Goal: Task Accomplishment & Management: Manage account settings

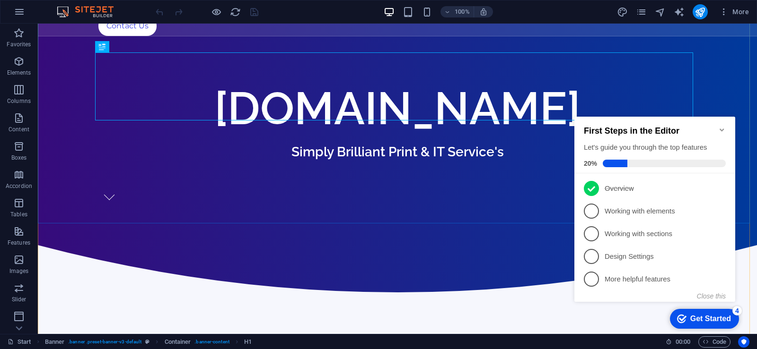
scroll to position [95, 0]
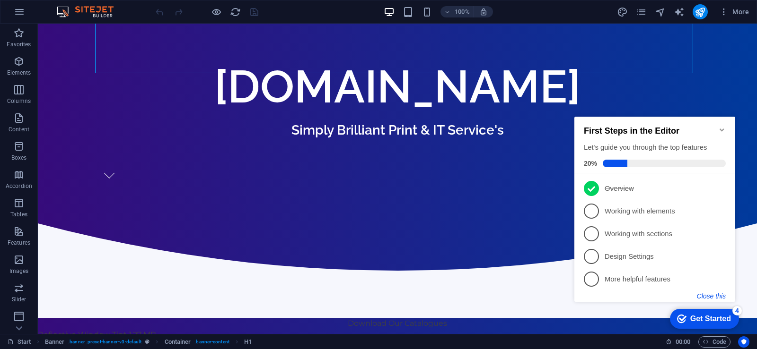
click at [715, 297] on button "Close this" at bounding box center [711, 297] width 29 height 8
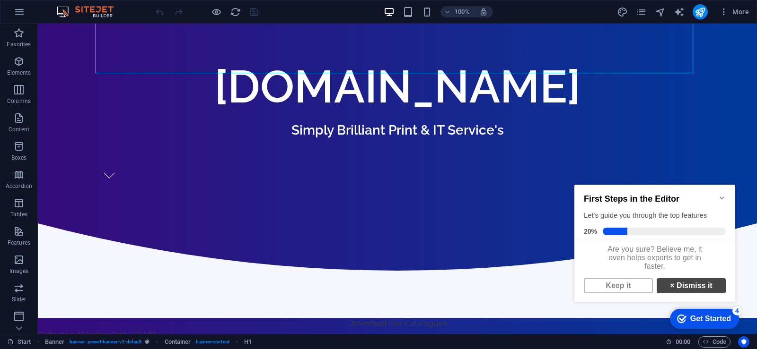
click at [689, 293] on link "× Dismiss it" at bounding box center [690, 286] width 69 height 15
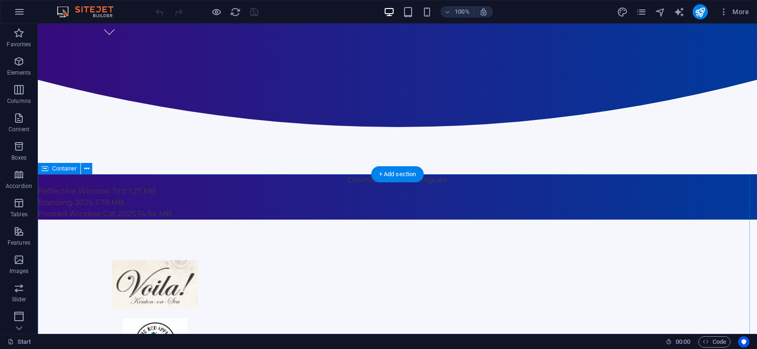
scroll to position [236, 0]
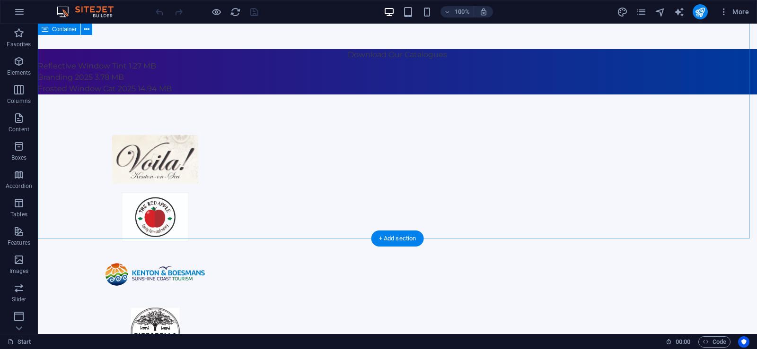
scroll to position [284, 0]
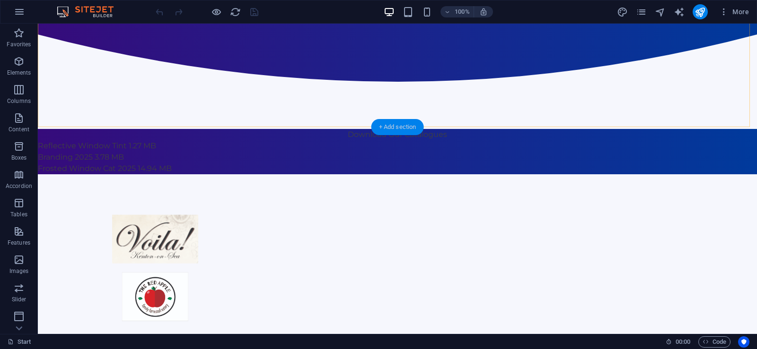
click at [407, 127] on div "+ Add section" at bounding box center [397, 127] width 52 height 16
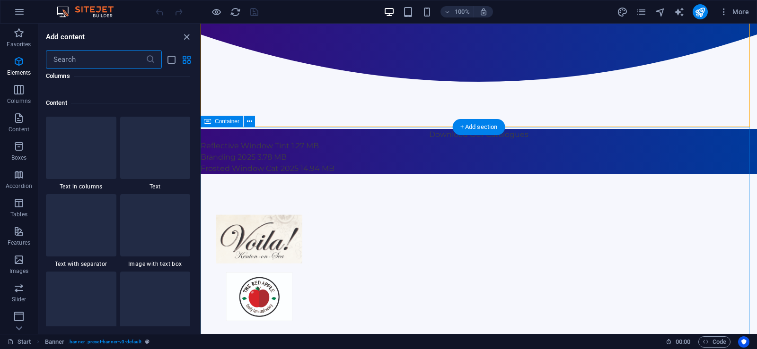
scroll to position [1655, 0]
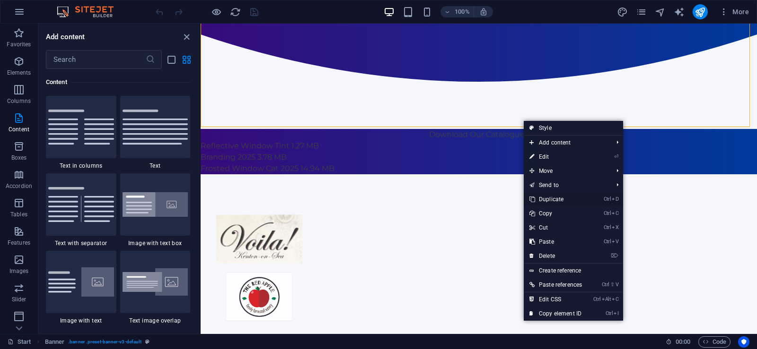
click at [545, 198] on link "Ctrl D Duplicate" at bounding box center [556, 199] width 64 height 14
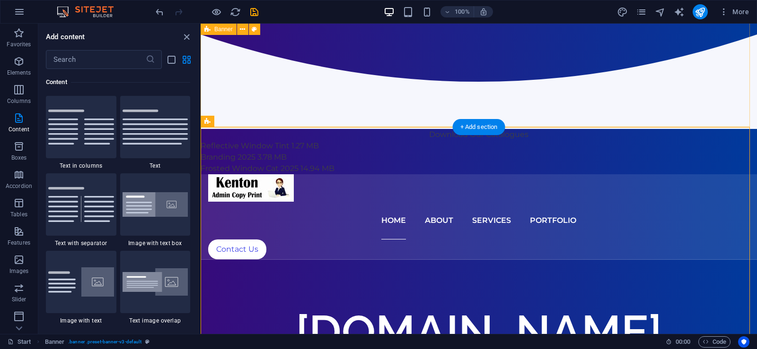
scroll to position [236, 0]
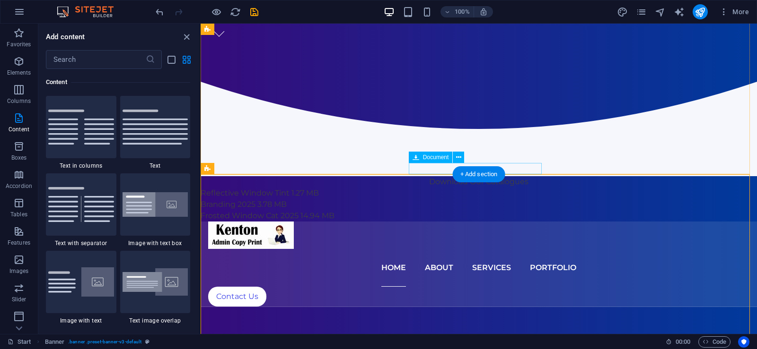
click at [529, 210] on div "Frosted Window Cat 2025 14.94 MB" at bounding box center [479, 215] width 556 height 11
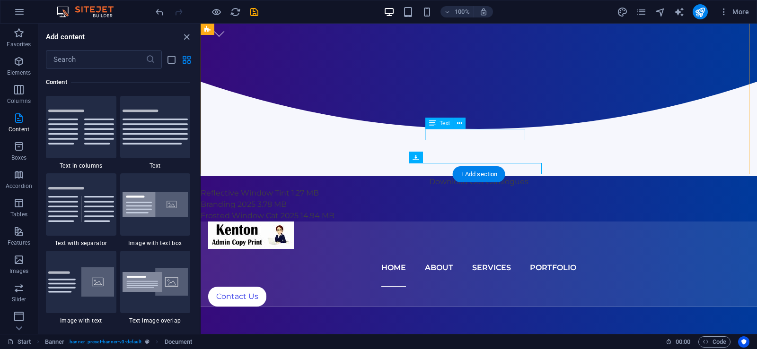
click at [498, 176] on div "Download Our Catalogues" at bounding box center [479, 181] width 556 height 11
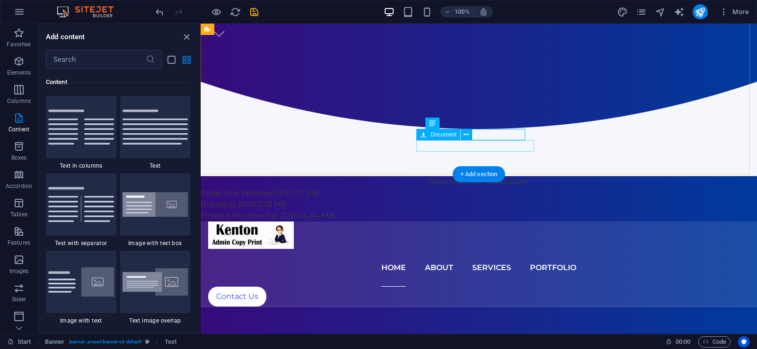
click at [498, 188] on div "Reflective Window Tint 1.27 MB" at bounding box center [479, 193] width 556 height 11
click at [500, 176] on div "Download Our Catalogues" at bounding box center [479, 181] width 556 height 11
click at [501, 188] on div "Reflective Window Tint 1.27 MB" at bounding box center [479, 193] width 556 height 11
click at [467, 136] on icon at bounding box center [465, 135] width 5 height 10
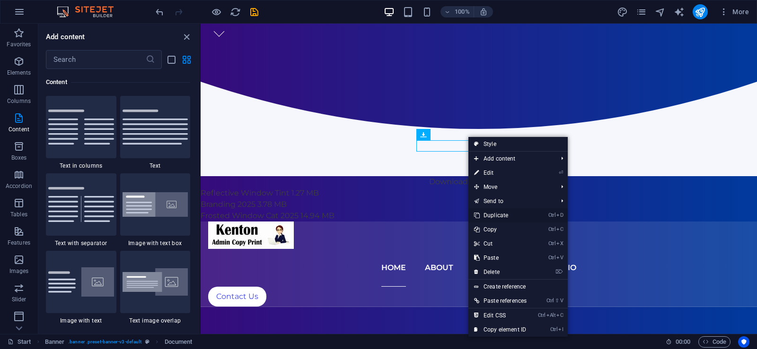
drag, startPoint x: 493, startPoint y: 214, endPoint x: 293, endPoint y: 191, distance: 201.4
click at [493, 214] on link "Ctrl D Duplicate" at bounding box center [500, 216] width 64 height 14
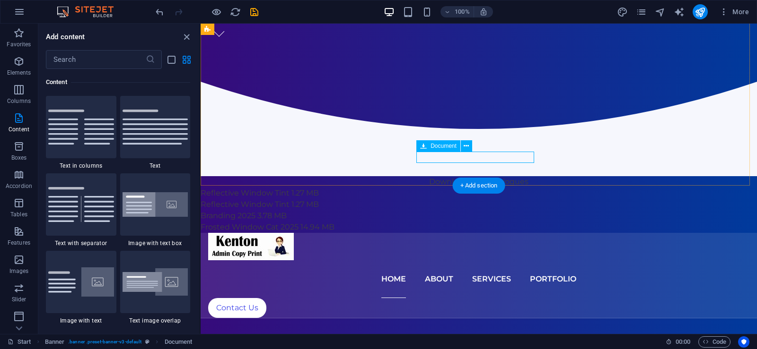
click at [497, 199] on div "Reflective Window Tint 1.27 MB" at bounding box center [479, 204] width 556 height 11
click at [434, 147] on span "Document" at bounding box center [443, 146] width 26 height 6
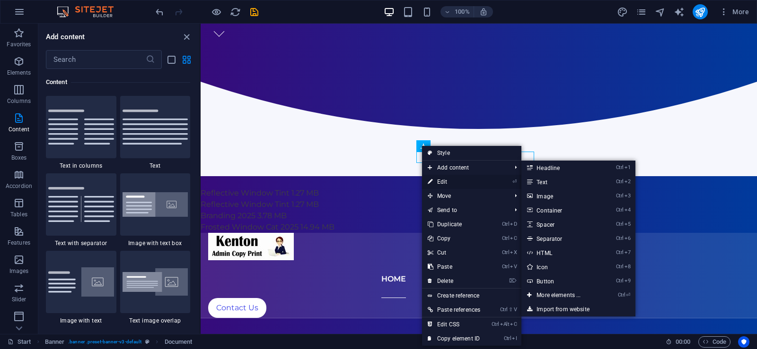
click at [447, 181] on link "⏎ Edit" at bounding box center [454, 182] width 64 height 14
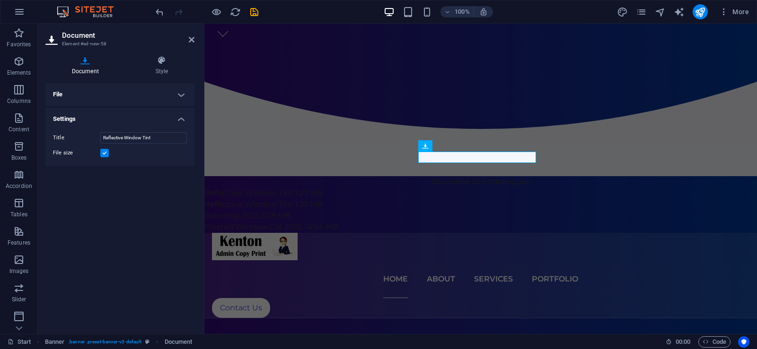
click at [179, 96] on h4 "File" at bounding box center [119, 94] width 149 height 23
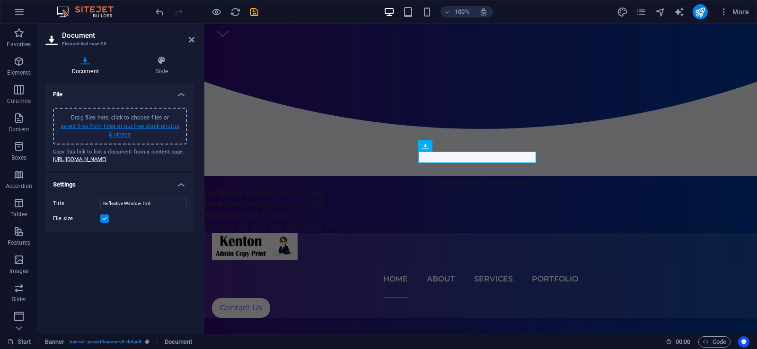
click at [118, 127] on link "select files from Files or our free stock photos & videos" at bounding box center [120, 130] width 119 height 15
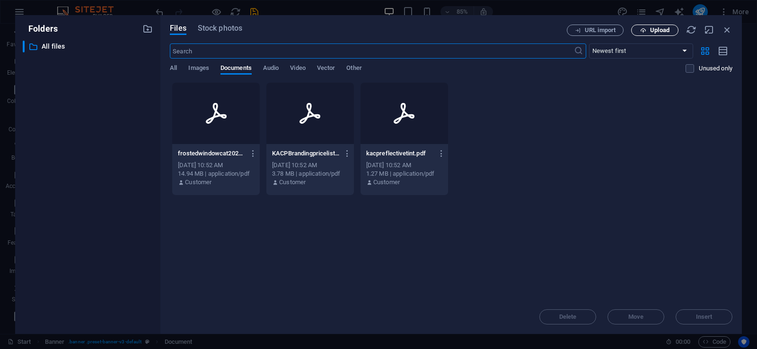
click at [655, 29] on span "Upload" at bounding box center [659, 30] width 19 height 6
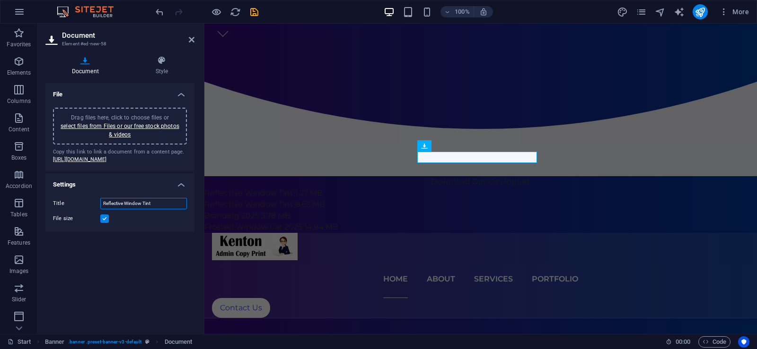
click at [160, 209] on input "Reflective Window Tint" at bounding box center [143, 203] width 87 height 11
drag, startPoint x: 152, startPoint y: 219, endPoint x: 100, endPoint y: 218, distance: 52.0
click at [126, 209] on input "Reflective Window Tint" at bounding box center [143, 203] width 87 height 11
click at [96, 209] on div "Title Reflective Window Tint" at bounding box center [120, 203] width 134 height 11
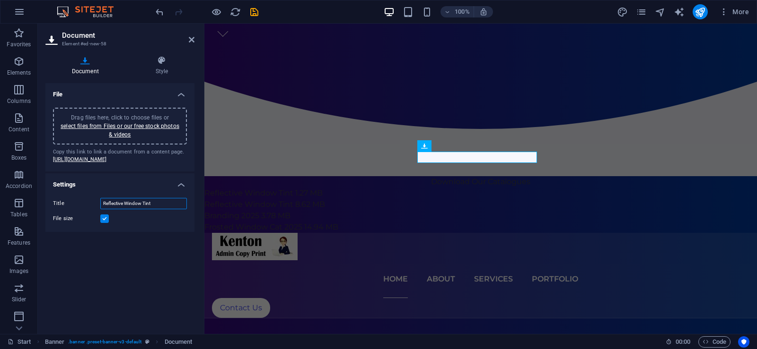
click at [155, 209] on input "Reflective Window Tint" at bounding box center [143, 203] width 87 height 11
click at [160, 209] on input "Reflective Window Tint" at bounding box center [143, 203] width 87 height 11
drag, startPoint x: 142, startPoint y: 219, endPoint x: 109, endPoint y: 218, distance: 33.6
click at [109, 209] on input "Reflective Window Tint" at bounding box center [143, 203] width 87 height 11
type input "Window Film Cat"
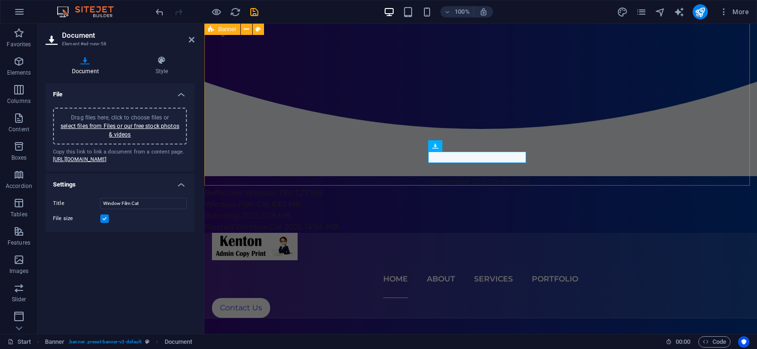
click at [352, 167] on div "Home About Services Portfolio Contact Us [DOMAIN_NAME] Simply Brilliant Print &…" at bounding box center [480, 10] width 552 height 446
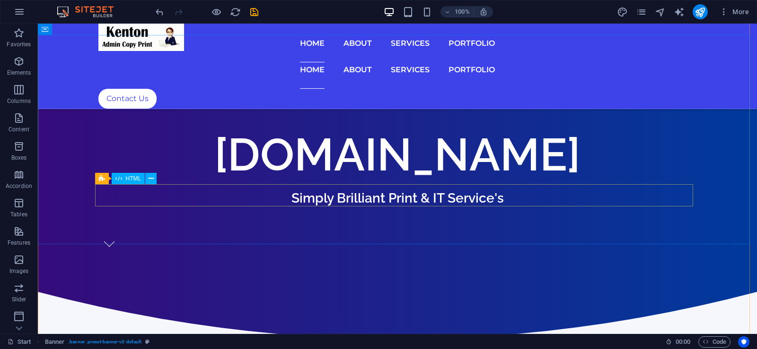
scroll to position [426, 0]
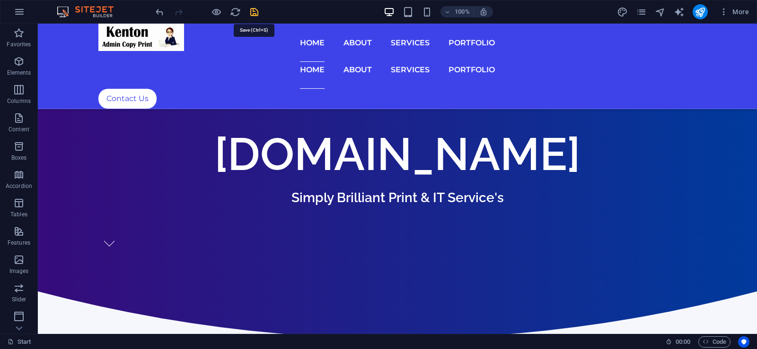
click at [253, 12] on icon "save" at bounding box center [254, 12] width 11 height 11
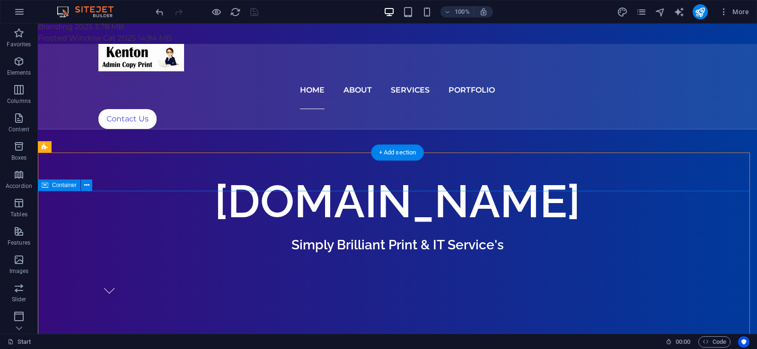
scroll to position [189, 0]
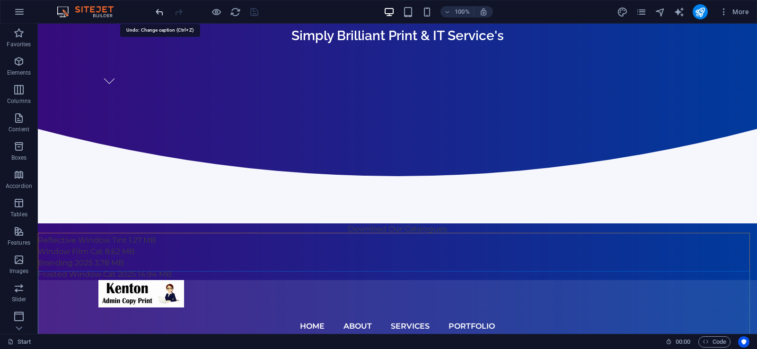
click at [0, 0] on icon "undo" at bounding box center [0, 0] width 0 height 0
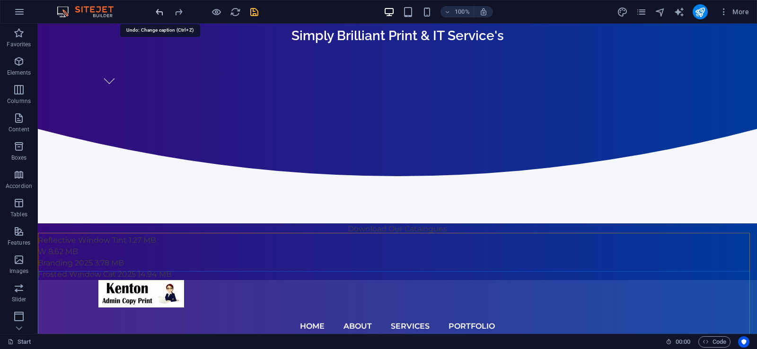
click at [0, 0] on icon "undo" at bounding box center [0, 0] width 0 height 0
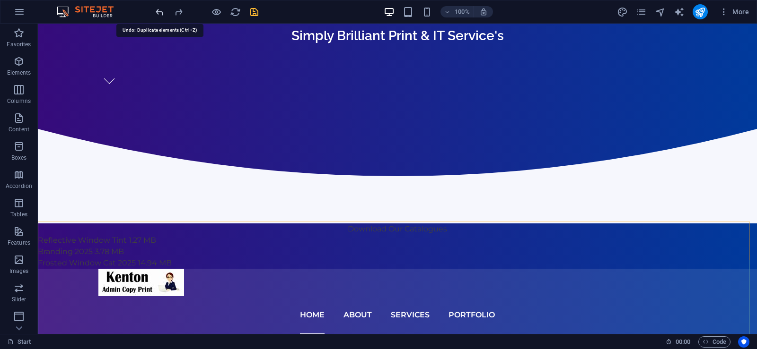
click at [0, 0] on icon "undo" at bounding box center [0, 0] width 0 height 0
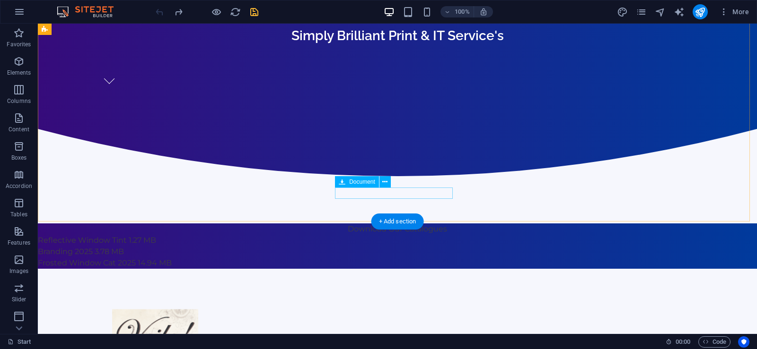
click at [405, 235] on div "Reflective Window Tint 1.27 MB" at bounding box center [397, 240] width 719 height 11
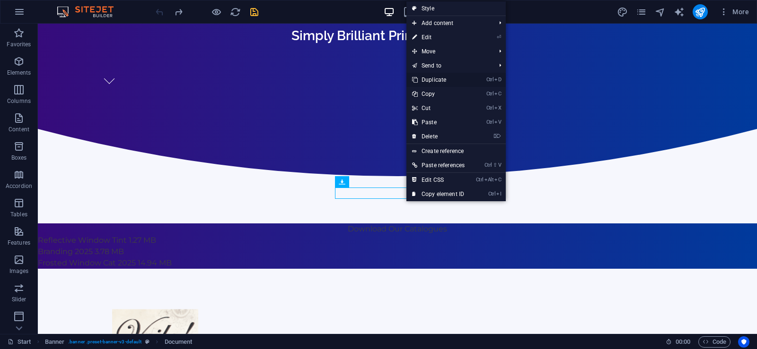
click at [430, 80] on link "Ctrl D Duplicate" at bounding box center [438, 80] width 64 height 14
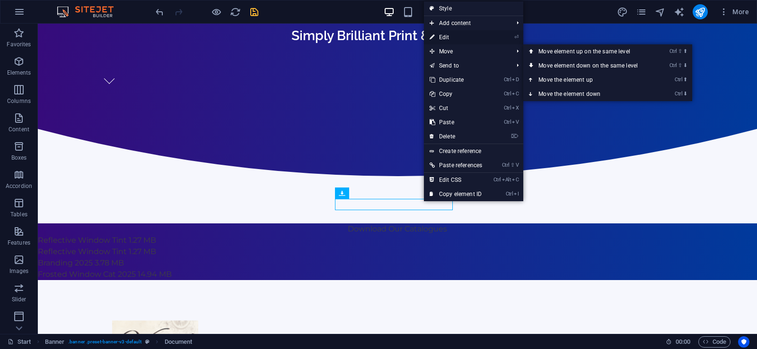
click at [447, 37] on link "⏎ Edit" at bounding box center [456, 37] width 64 height 14
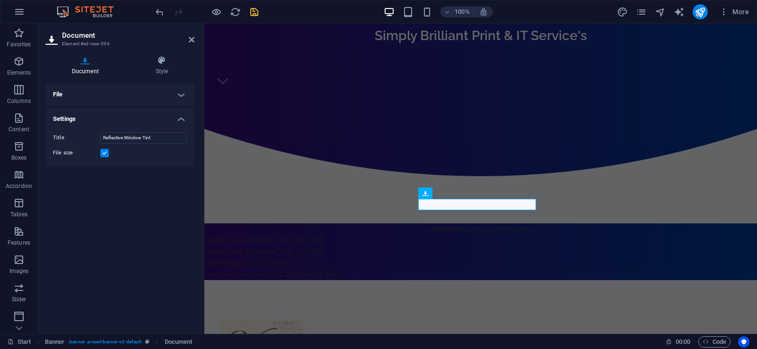
click at [185, 92] on h4 "File" at bounding box center [119, 94] width 149 height 23
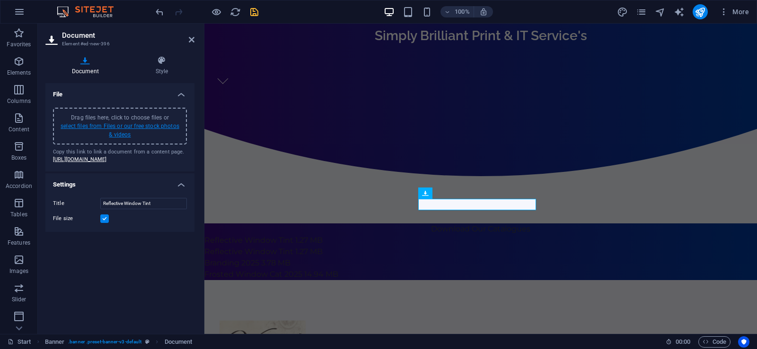
click at [123, 135] on link "select files from Files or our free stock photos & videos" at bounding box center [120, 130] width 119 height 15
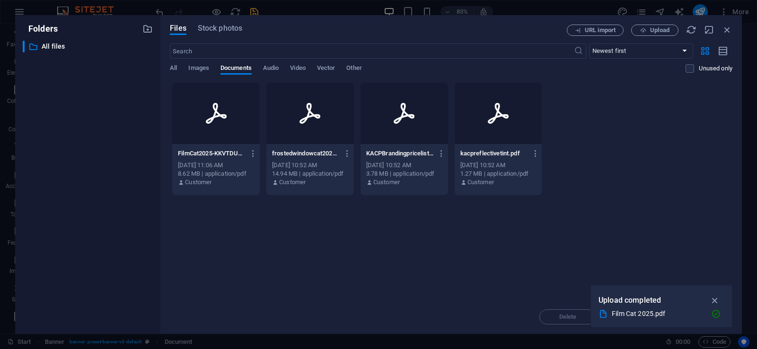
click at [219, 119] on icon at bounding box center [216, 113] width 23 height 23
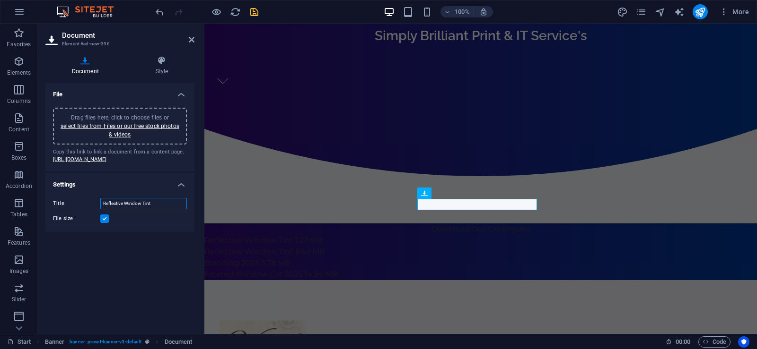
drag, startPoint x: 159, startPoint y: 219, endPoint x: 101, endPoint y: 215, distance: 57.8
click at [101, 209] on input "Reflective Window Tint" at bounding box center [143, 203] width 87 height 11
type input "Window Film Cat"
click at [637, 217] on div "Home About Services Portfolio Contact Us [DOMAIN_NAME] Simply Brilliant Print &…" at bounding box center [480, 57] width 552 height 446
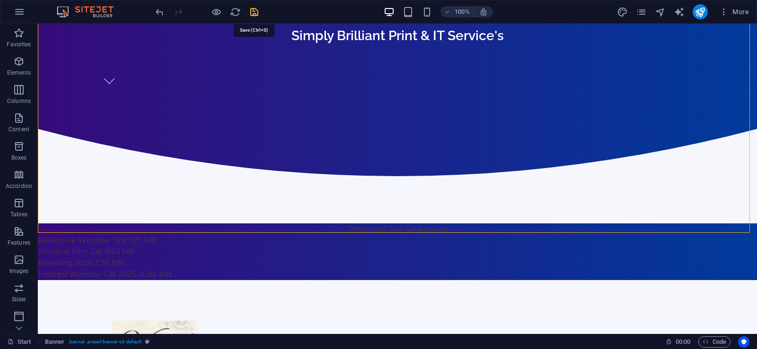
click at [253, 13] on icon "save" at bounding box center [254, 12] width 11 height 11
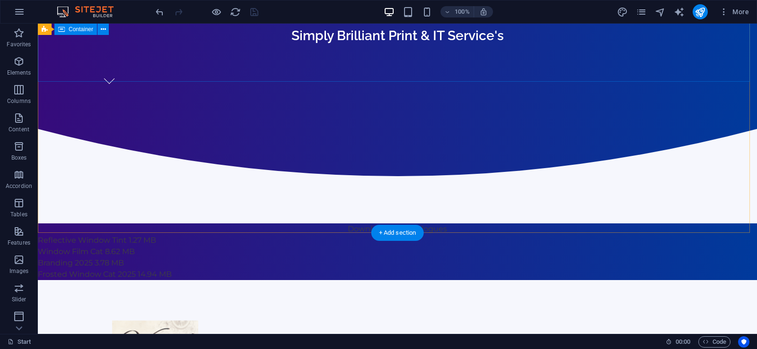
click at [424, 63] on div "[DOMAIN_NAME] Simply Brilliant Print & IT Service's" at bounding box center [397, 24] width 719 height 209
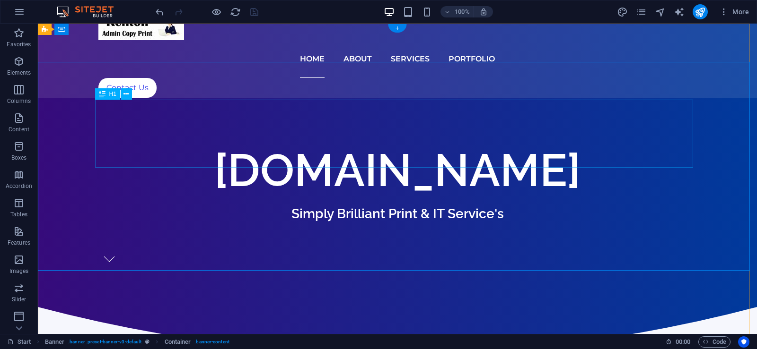
scroll to position [0, 0]
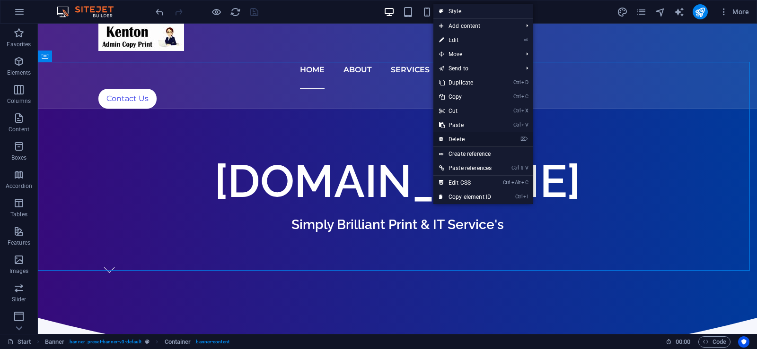
click at [455, 136] on link "⌦ Delete" at bounding box center [465, 139] width 64 height 14
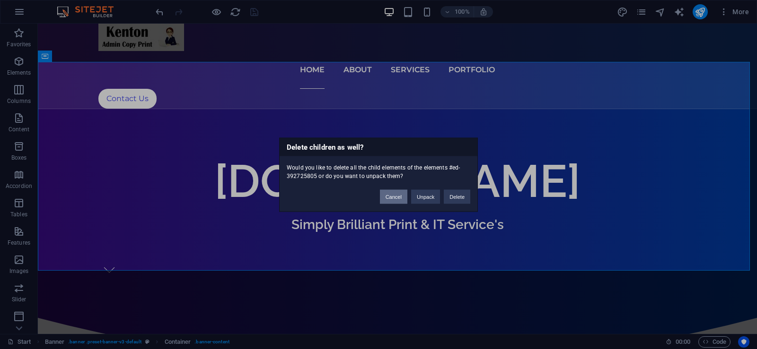
click at [398, 198] on button "Cancel" at bounding box center [393, 197] width 27 height 14
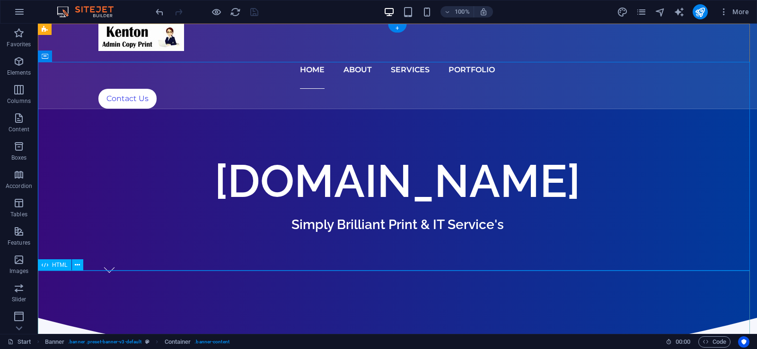
click at [57, 56] on span "Container" at bounding box center [64, 56] width 25 height 6
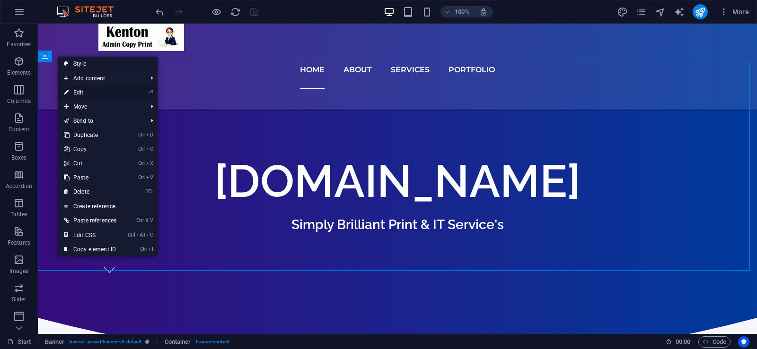
drag, startPoint x: 82, startPoint y: 89, endPoint x: 18, endPoint y: 138, distance: 80.3
click at [82, 89] on link "⏎ Edit" at bounding box center [90, 93] width 64 height 14
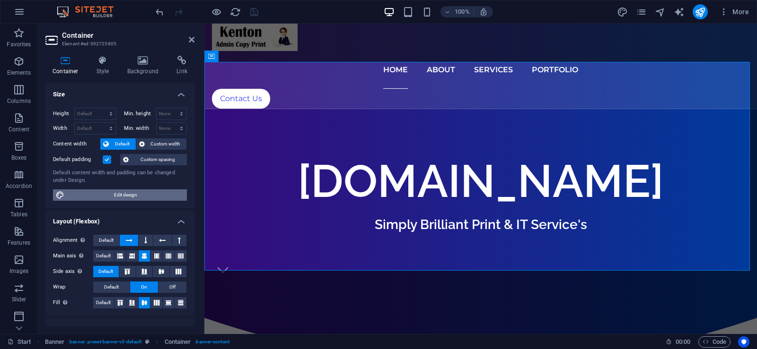
click at [152, 192] on span "Edit design" at bounding box center [125, 195] width 117 height 11
select select "rem"
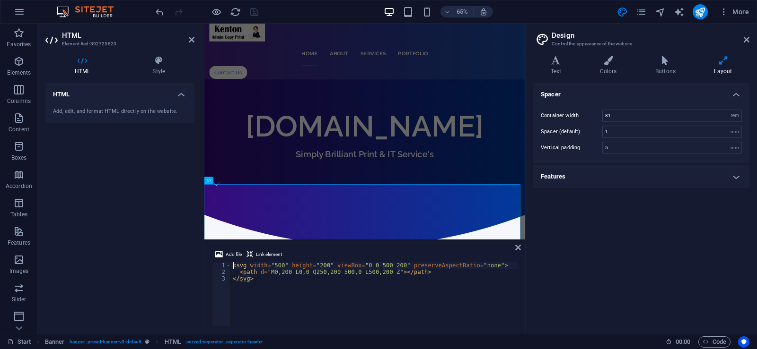
click at [378, 240] on div at bounding box center [364, 241] width 321 height 2
drag, startPoint x: 582, startPoint y: 263, endPoint x: 471, endPoint y: 345, distance: 138.1
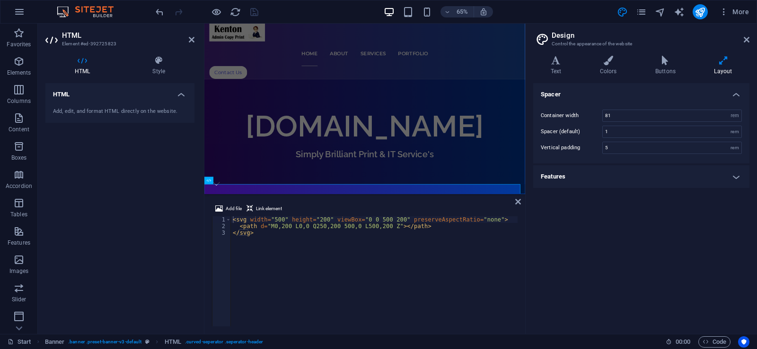
scroll to position [172, 0]
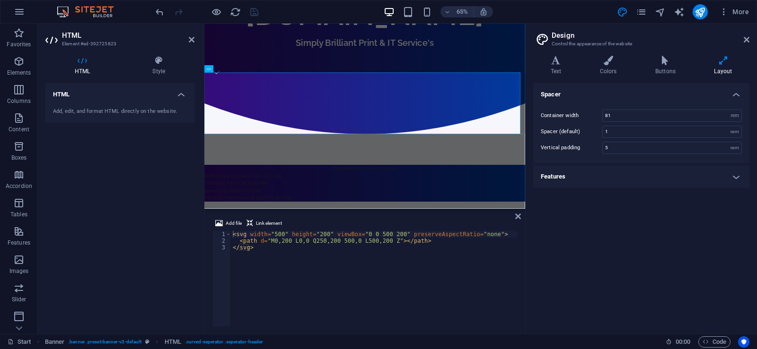
click at [319, 207] on div "Drag here to replace the existing content. Press “Ctrl” if you want to create a…" at bounding box center [364, 116] width 321 height 185
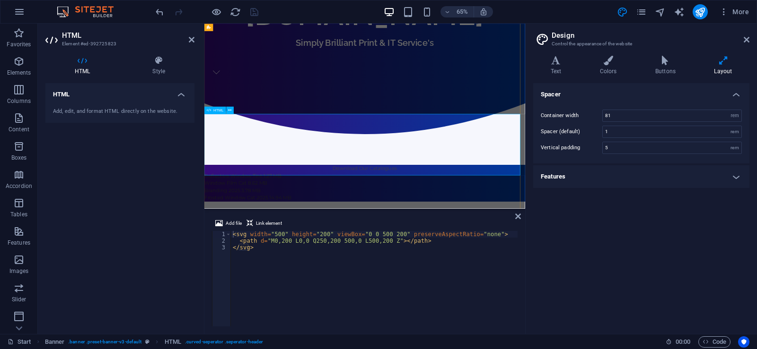
scroll to position [30, 0]
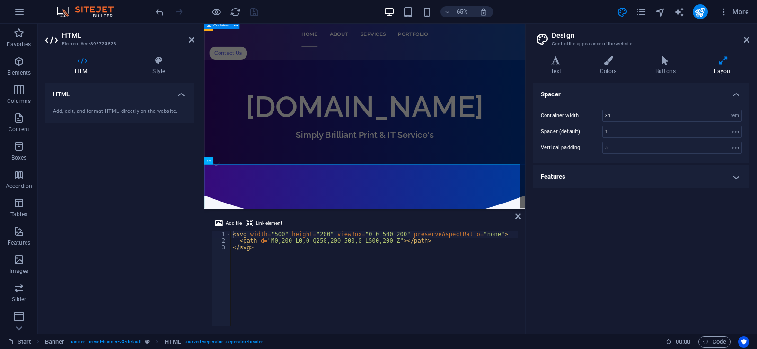
click at [463, 79] on div "[DOMAIN_NAME] Simply Brilliant Print & IT Service's" at bounding box center [450, 183] width 493 height 209
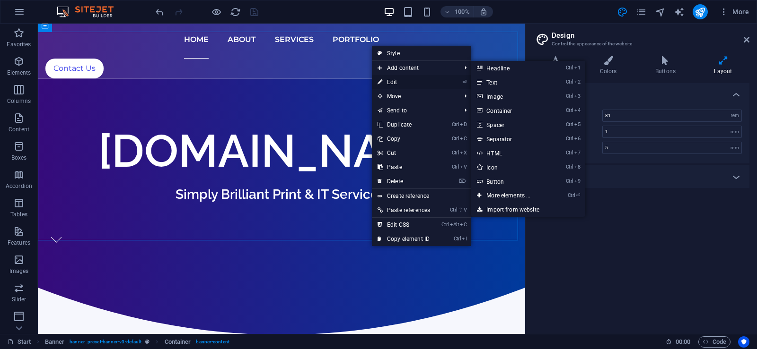
click at [395, 79] on link "⏎ Edit" at bounding box center [404, 82] width 64 height 14
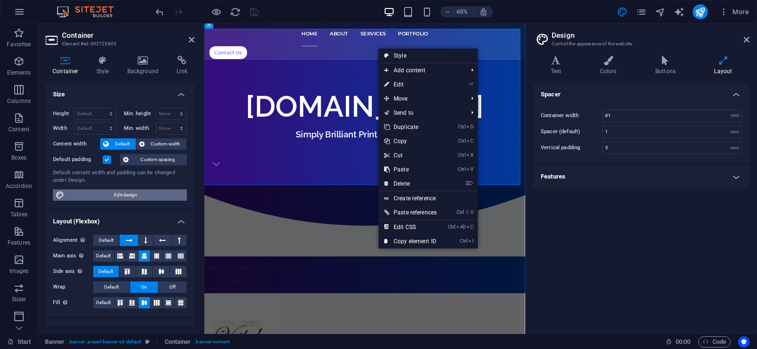
click at [150, 192] on span "Edit design" at bounding box center [125, 195] width 117 height 11
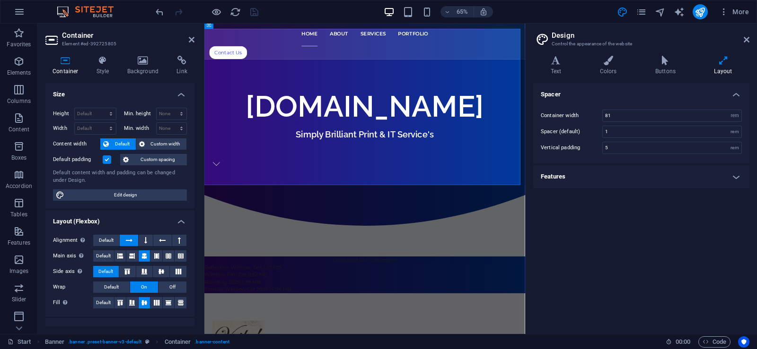
click at [654, 179] on h4 "Features" at bounding box center [641, 177] width 216 height 23
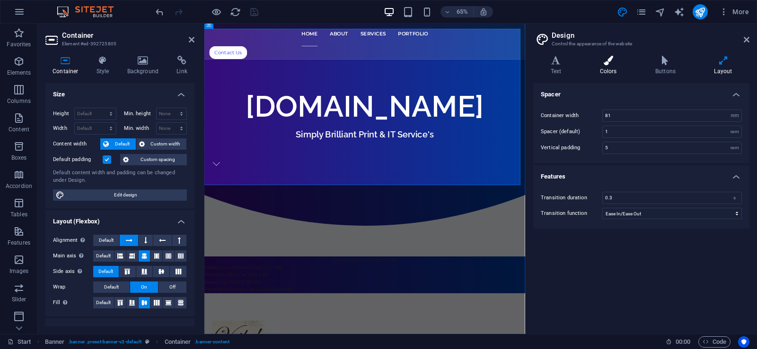
click at [607, 68] on h4 "Colors" at bounding box center [609, 66] width 55 height 20
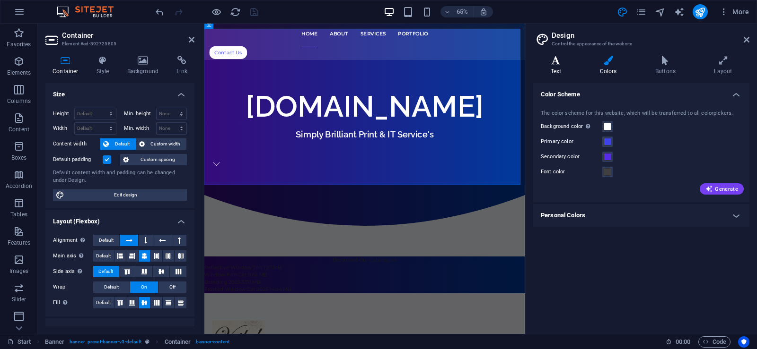
click at [553, 62] on icon at bounding box center [555, 60] width 45 height 9
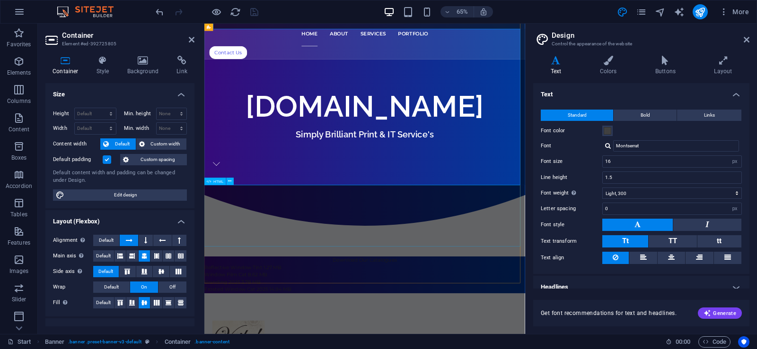
click at [449, 288] on div at bounding box center [450, 335] width 493 height 95
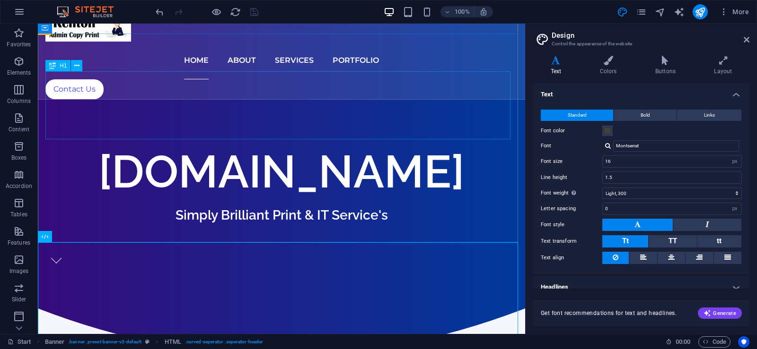
scroll to position [0, 0]
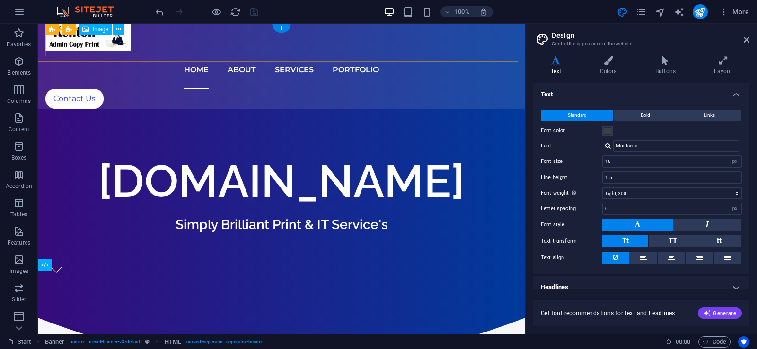
click at [87, 47] on figure at bounding box center [281, 37] width 472 height 27
click at [90, 43] on figure at bounding box center [281, 37] width 472 height 27
click at [96, 28] on span "Image" at bounding box center [101, 29] width 16 height 6
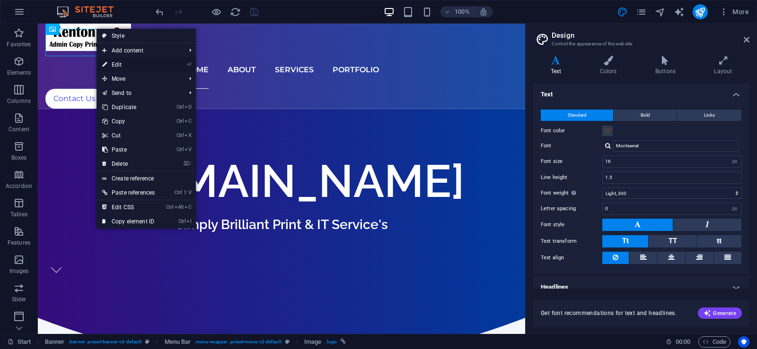
click at [121, 66] on link "⏎ Edit" at bounding box center [128, 65] width 64 height 14
select select "px"
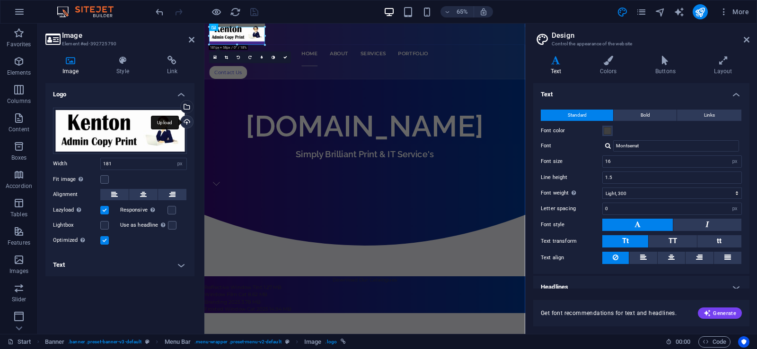
click at [186, 122] on div "Upload" at bounding box center [186, 123] width 14 height 14
click at [0, 0] on icon "undo" at bounding box center [0, 0] width 0 height 0
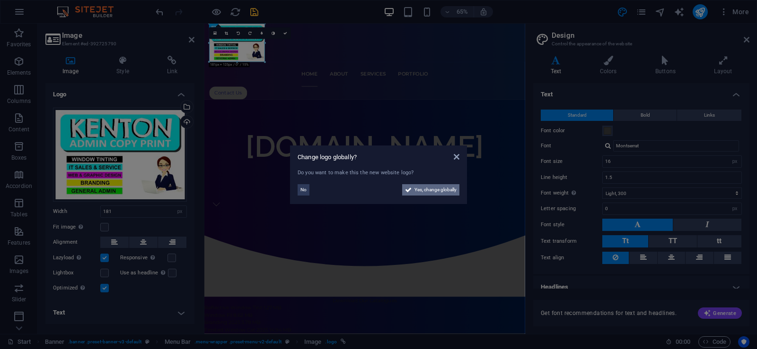
click at [431, 190] on span "Yes, change globally" at bounding box center [435, 189] width 42 height 11
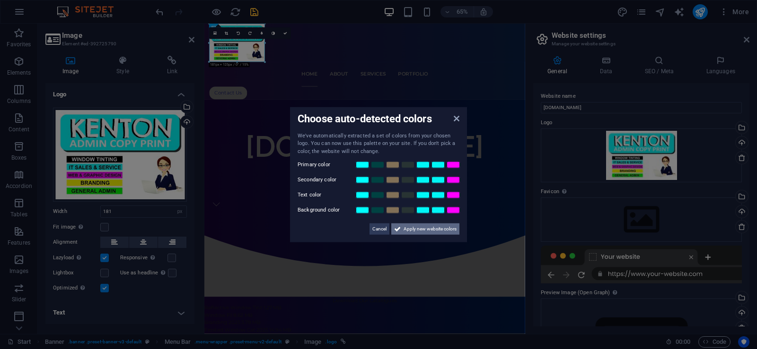
drag, startPoint x: 323, startPoint y: 316, endPoint x: 415, endPoint y: 229, distance: 126.1
click at [415, 229] on span "Apply new website colors" at bounding box center [429, 229] width 53 height 11
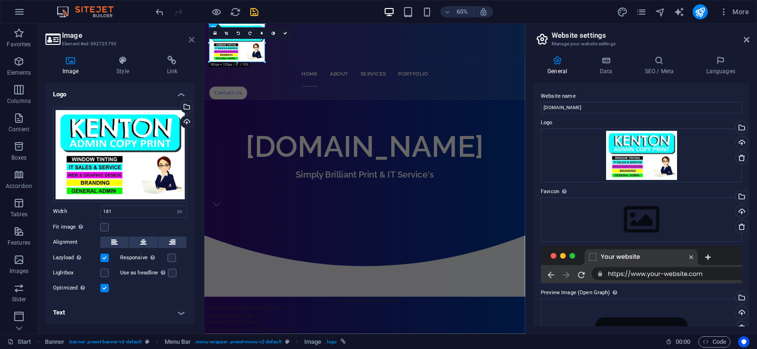
click at [192, 41] on icon at bounding box center [192, 40] width 6 height 8
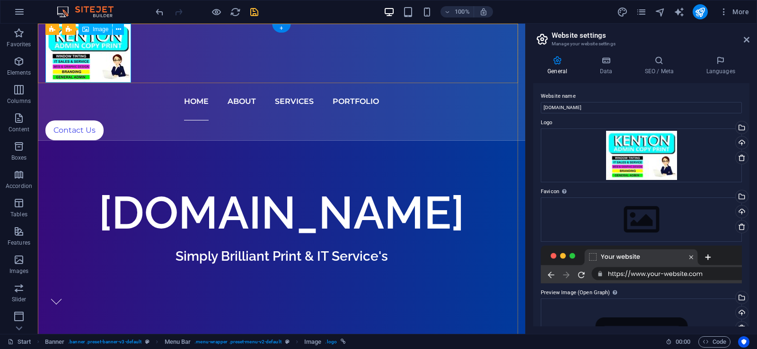
click at [116, 54] on figure at bounding box center [281, 53] width 472 height 59
click at [127, 52] on figure at bounding box center [281, 53] width 472 height 59
select select "px"
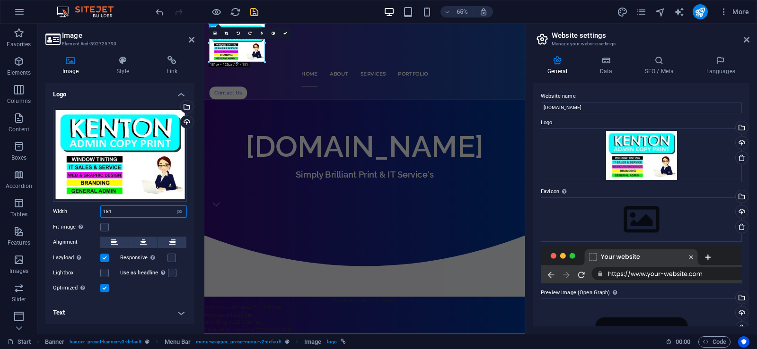
click at [136, 211] on input "181" at bounding box center [144, 211] width 86 height 11
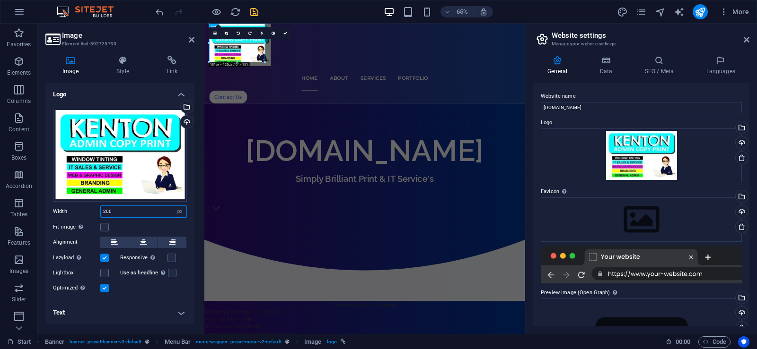
type input "200"
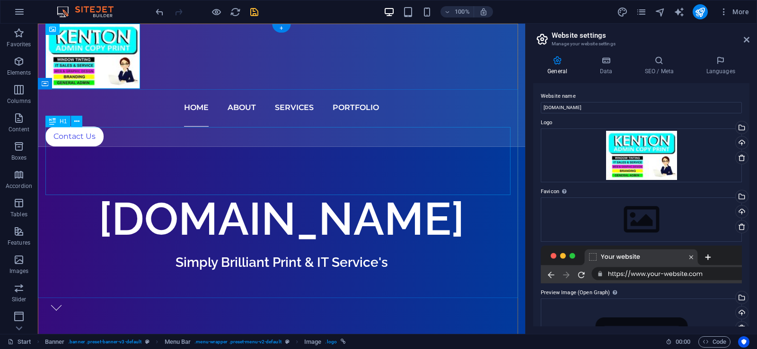
click at [266, 185] on div "[DOMAIN_NAME]" at bounding box center [281, 219] width 472 height 68
click at [257, 185] on div "[DOMAIN_NAME]" at bounding box center [281, 219] width 472 height 68
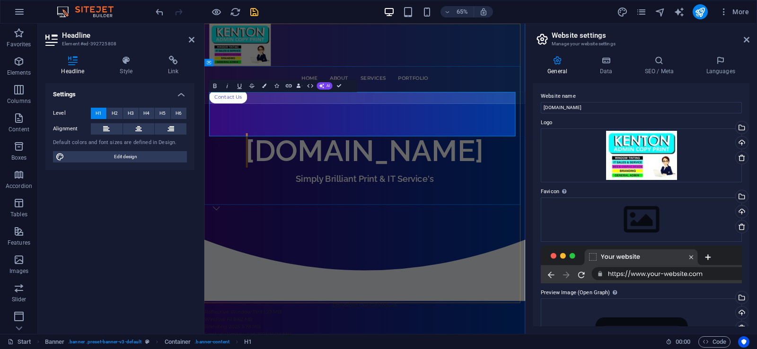
click at [428, 192] on span "[DOMAIN_NAME]" at bounding box center [451, 218] width 366 height 53
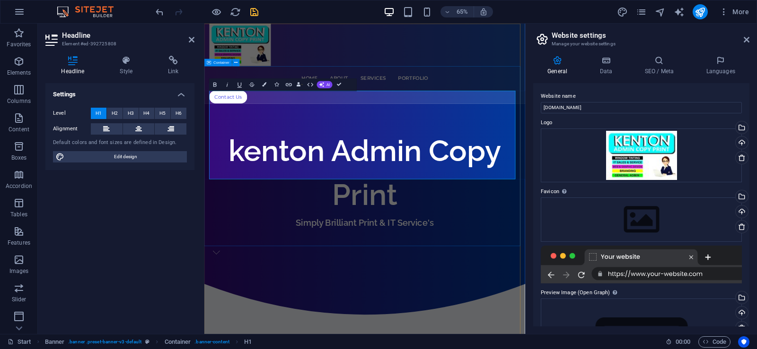
click at [499, 337] on div "kenton Admin Copy Print Simply Brilliant Print & IT Service's" at bounding box center [450, 285] width 493 height 277
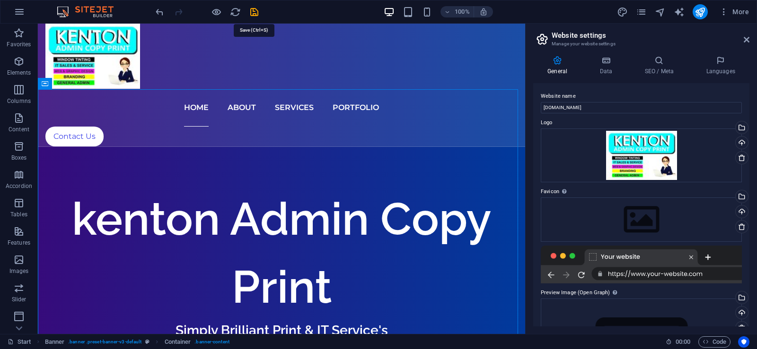
click at [255, 14] on icon "save" at bounding box center [254, 12] width 11 height 11
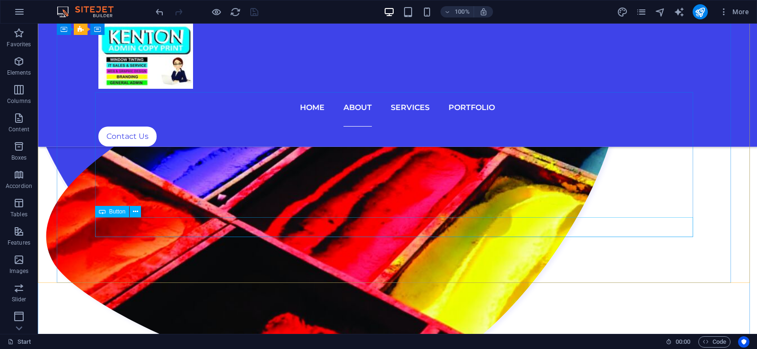
scroll to position [1891, 0]
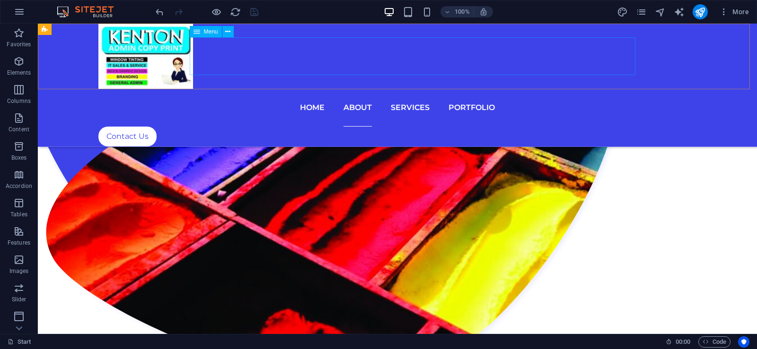
click at [428, 89] on nav "Home About Services Portfolio" at bounding box center [397, 108] width 598 height 38
click at [489, 89] on nav "Home About Services Portfolio" at bounding box center [397, 108] width 598 height 38
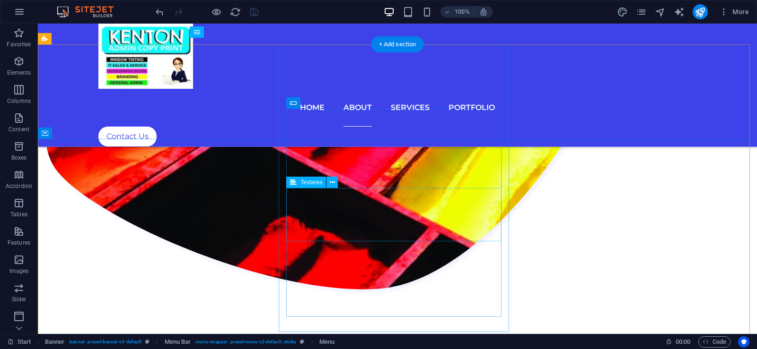
scroll to position [1938, 0]
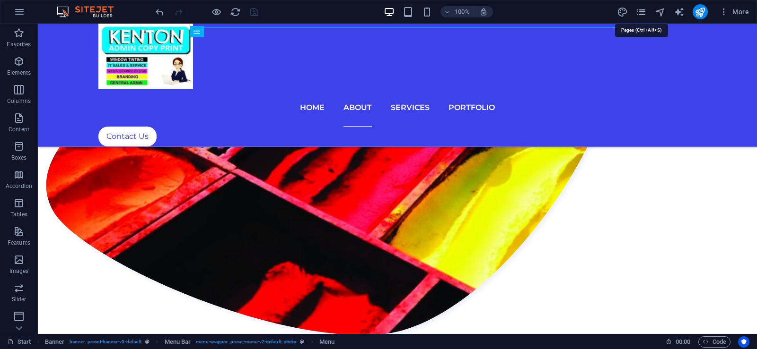
click at [642, 11] on icon "pages" at bounding box center [641, 12] width 11 height 11
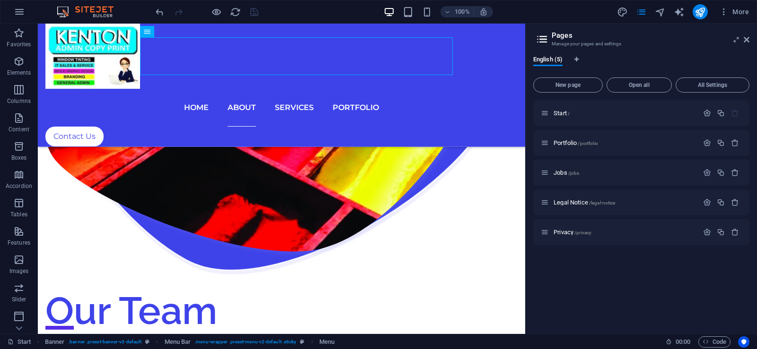
click at [638, 87] on span "Open all" at bounding box center [639, 85] width 57 height 6
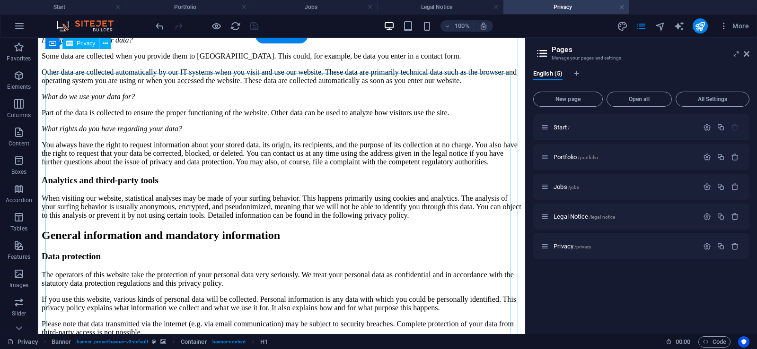
scroll to position [0, 0]
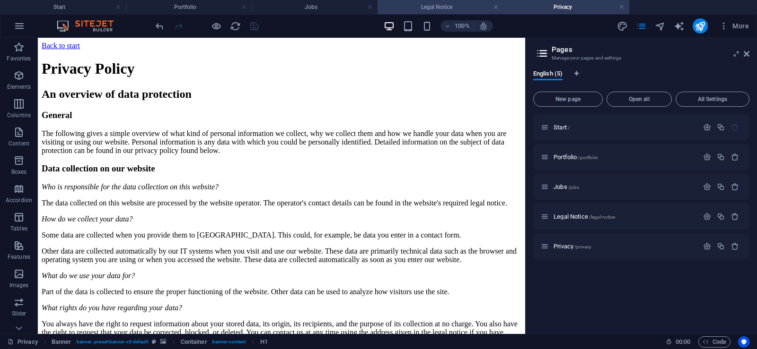
click at [442, 7] on h4 "Legal Notice" at bounding box center [440, 7] width 126 height 10
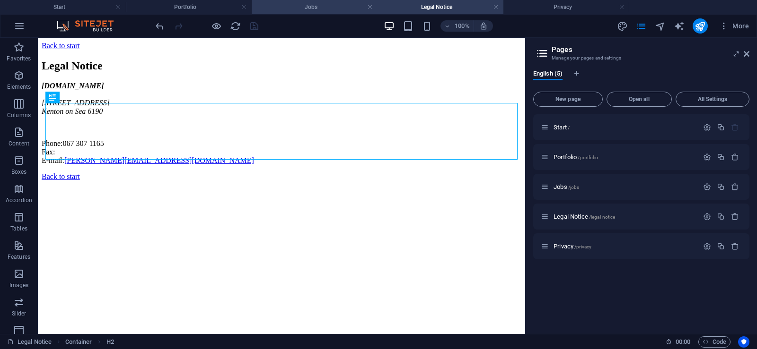
click at [324, 9] on h4 "Jobs" at bounding box center [315, 7] width 126 height 10
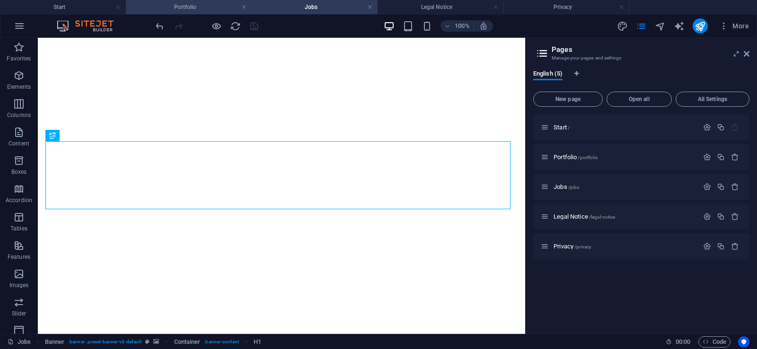
click at [204, 7] on h4 "Portfolio" at bounding box center [189, 7] width 126 height 10
click at [371, 8] on link at bounding box center [370, 7] width 6 height 9
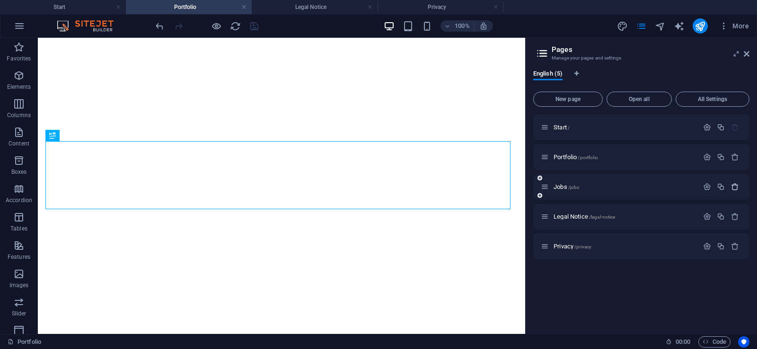
click at [735, 187] on icon "button" at bounding box center [735, 187] width 8 height 8
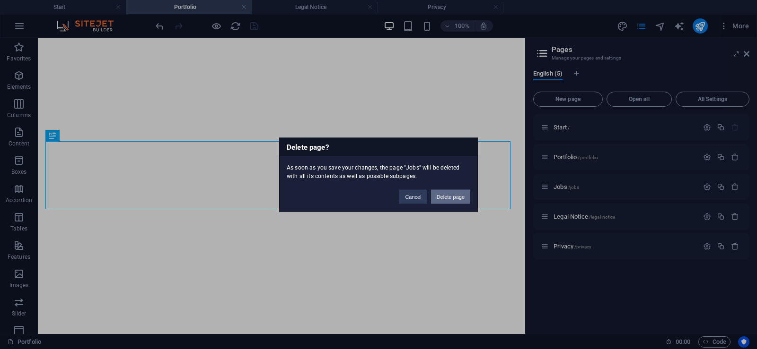
click at [456, 196] on button "Delete page" at bounding box center [450, 197] width 39 height 14
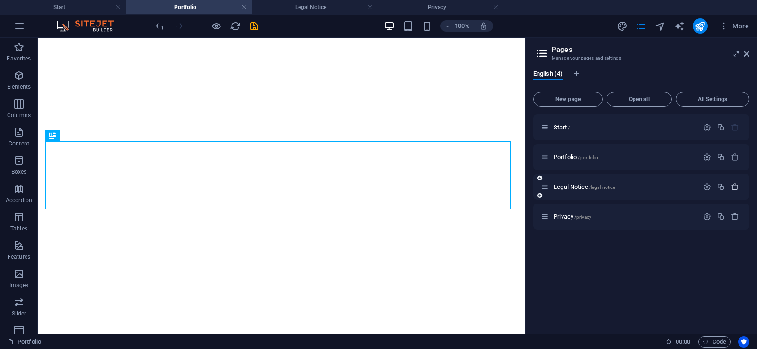
click at [735, 187] on icon "button" at bounding box center [735, 187] width 8 height 8
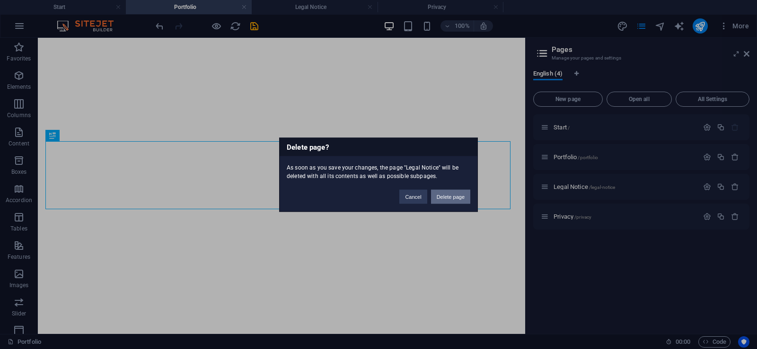
click at [454, 198] on button "Delete page" at bounding box center [450, 197] width 39 height 14
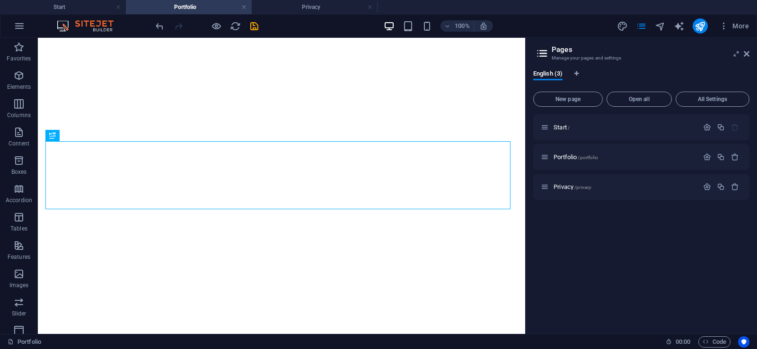
click at [189, 4] on h4 "Portfolio" at bounding box center [189, 7] width 126 height 10
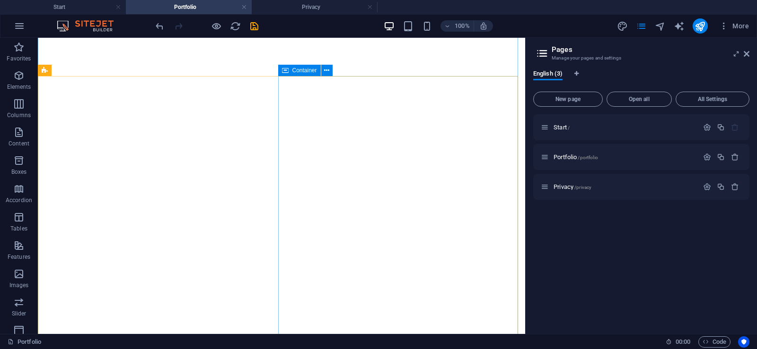
scroll to position [661, 0]
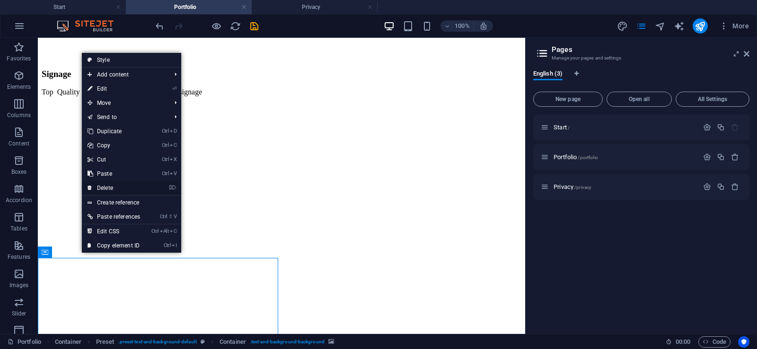
click at [101, 187] on link "⌦ Delete" at bounding box center [114, 188] width 64 height 14
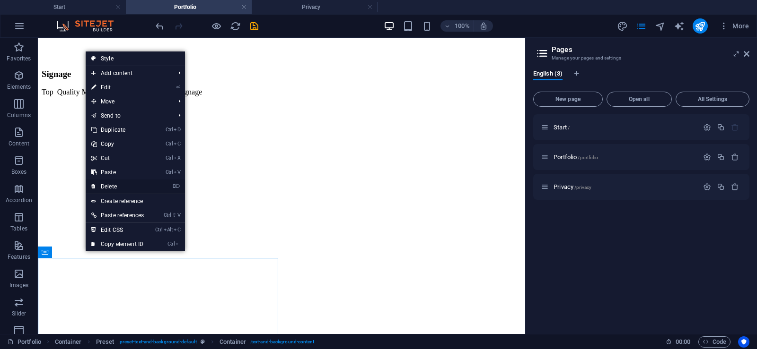
click at [111, 186] on link "⌦ Delete" at bounding box center [118, 187] width 64 height 14
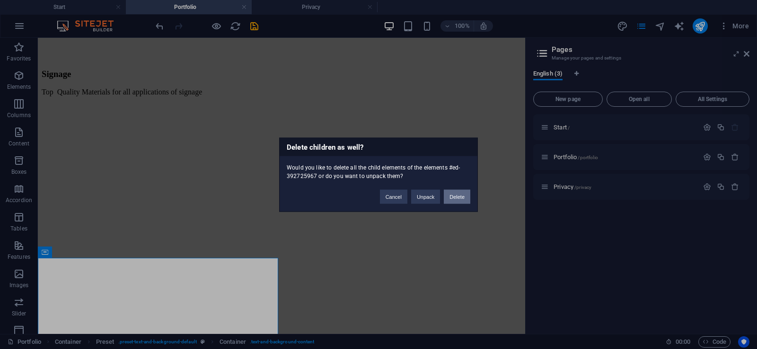
drag, startPoint x: 454, startPoint y: 198, endPoint x: 361, endPoint y: 186, distance: 94.4
click at [454, 198] on button "Delete" at bounding box center [457, 197] width 26 height 14
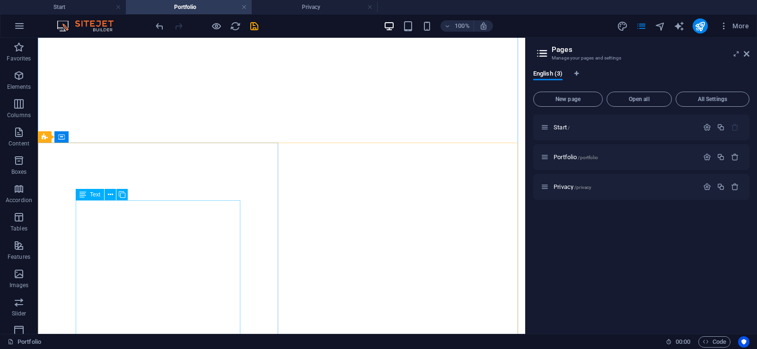
scroll to position [756, 0]
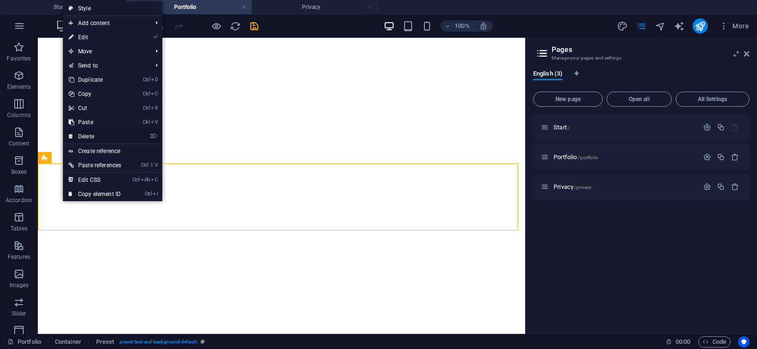
click at [91, 132] on link "⌦ Delete" at bounding box center [95, 137] width 64 height 14
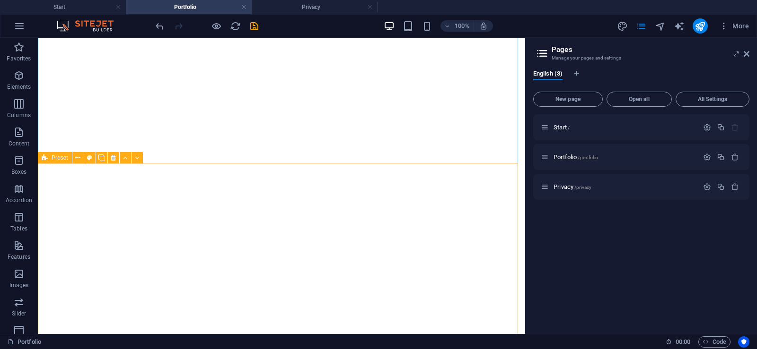
click at [57, 159] on span "Preset" at bounding box center [60, 158] width 17 height 6
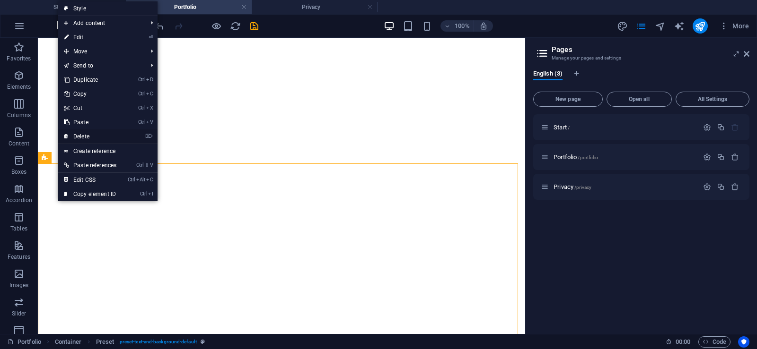
click at [79, 133] on link "⌦ Delete" at bounding box center [90, 137] width 64 height 14
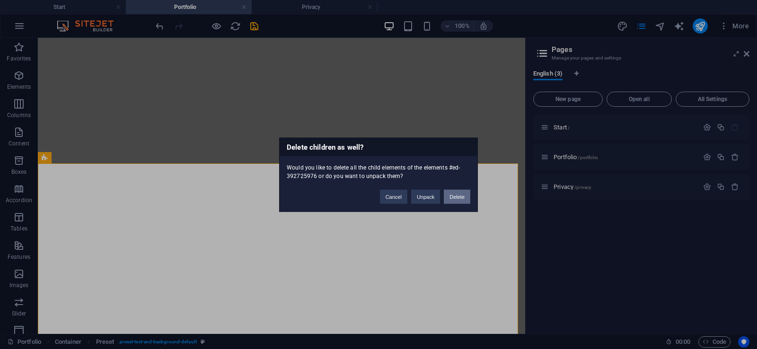
drag, startPoint x: 462, startPoint y: 196, endPoint x: 424, endPoint y: 158, distance: 53.2
click at [462, 196] on button "Delete" at bounding box center [457, 197] width 26 height 14
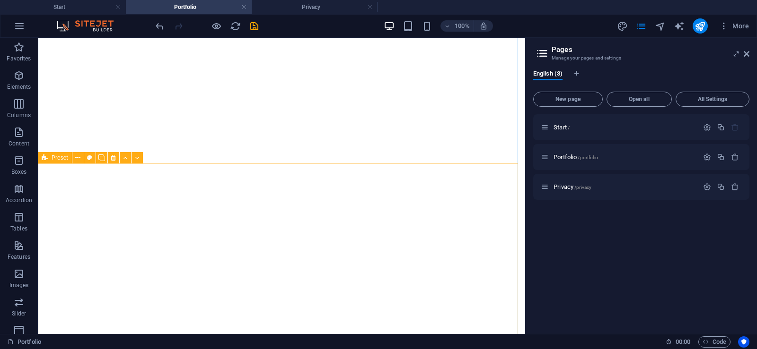
click at [54, 157] on span "Preset" at bounding box center [60, 158] width 17 height 6
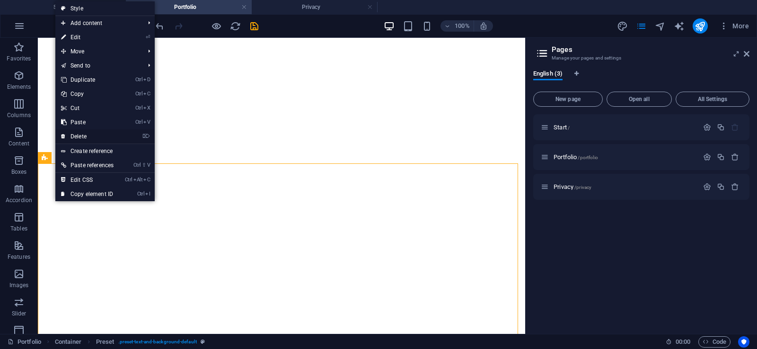
click at [79, 135] on link "⌦ Delete" at bounding box center [87, 137] width 64 height 14
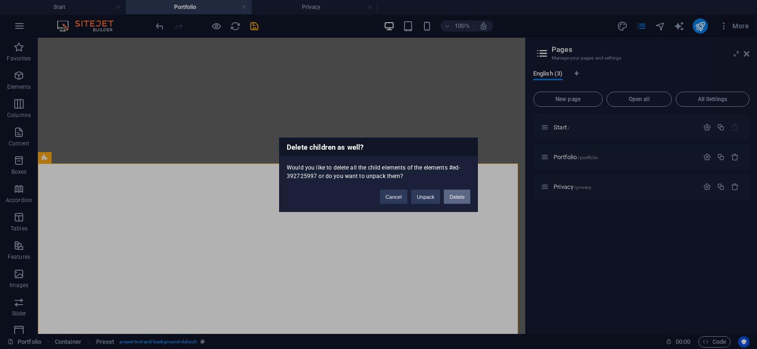
click at [459, 197] on button "Delete" at bounding box center [457, 197] width 26 height 14
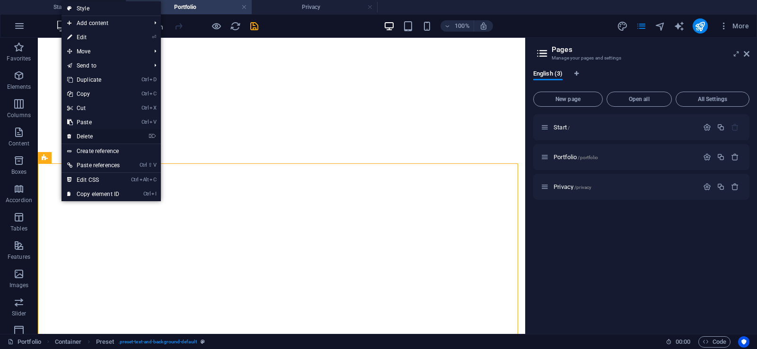
click at [90, 135] on link "⌦ Delete" at bounding box center [93, 137] width 64 height 14
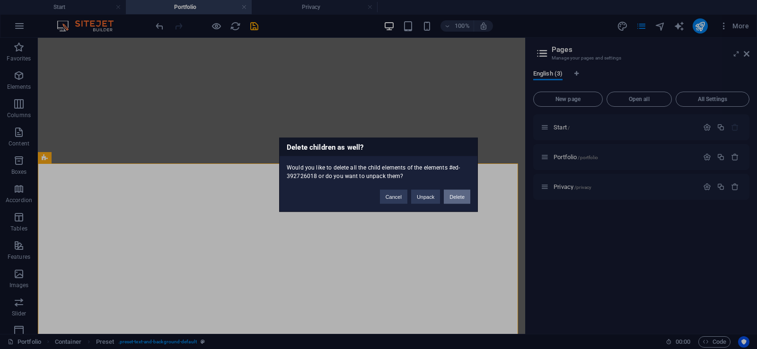
click at [454, 195] on button "Delete" at bounding box center [457, 197] width 26 height 14
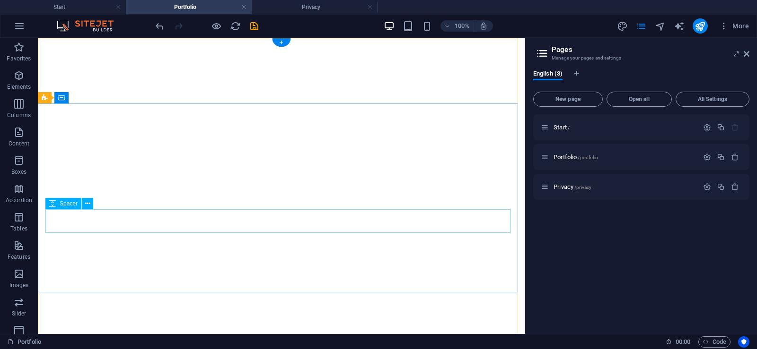
scroll to position [0, 0]
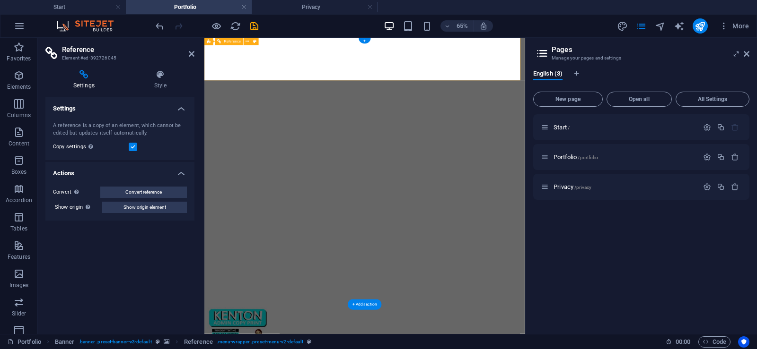
click at [605, 129] on p "Start /" at bounding box center [624, 127] width 142 height 6
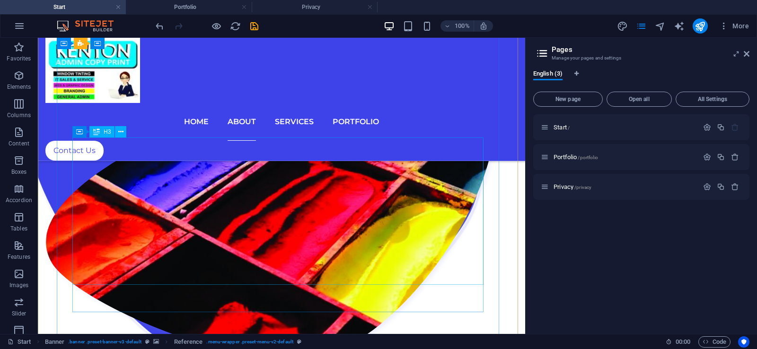
scroll to position [1843, 0]
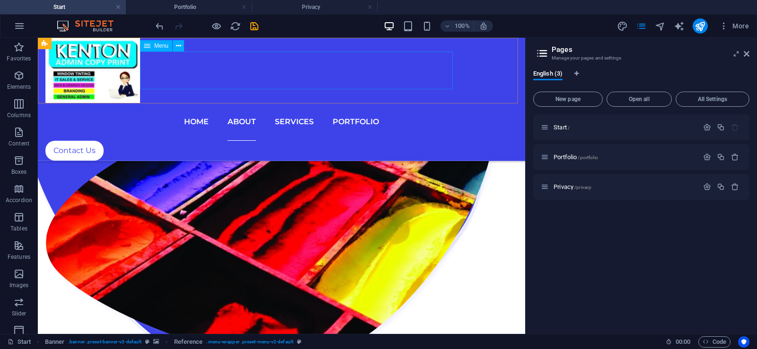
click at [306, 103] on nav "Home About Services Portfolio" at bounding box center [281, 122] width 472 height 38
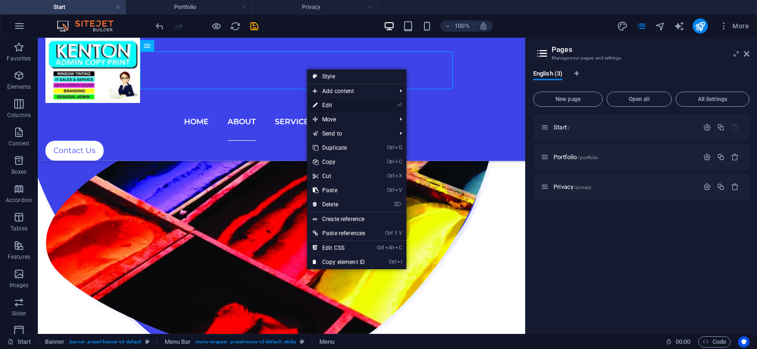
click at [327, 106] on link "⏎ Edit" at bounding box center [339, 105] width 64 height 14
select select
select select "1"
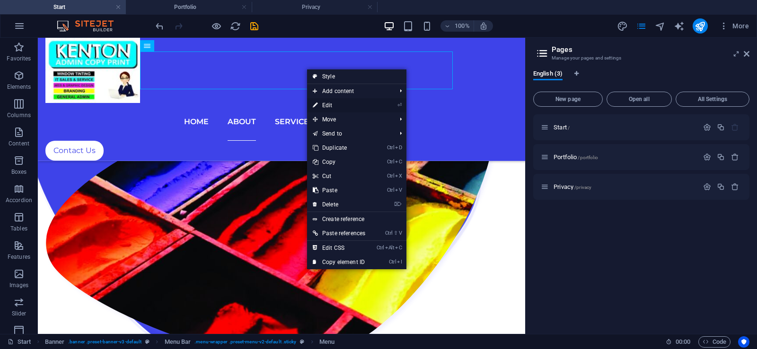
select select
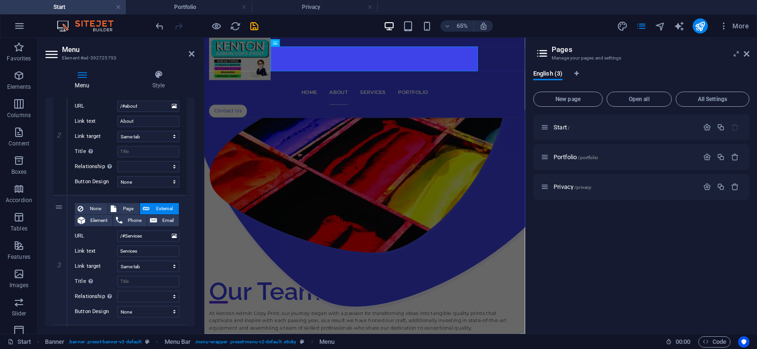
scroll to position [284, 0]
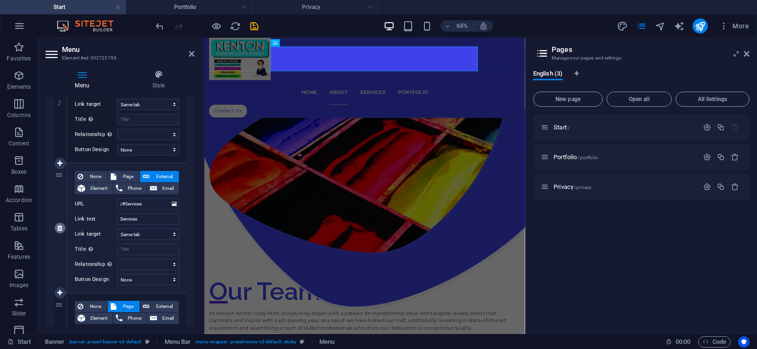
click at [60, 229] on icon at bounding box center [59, 228] width 5 height 7
select select
select select "1"
type input "Portfolio"
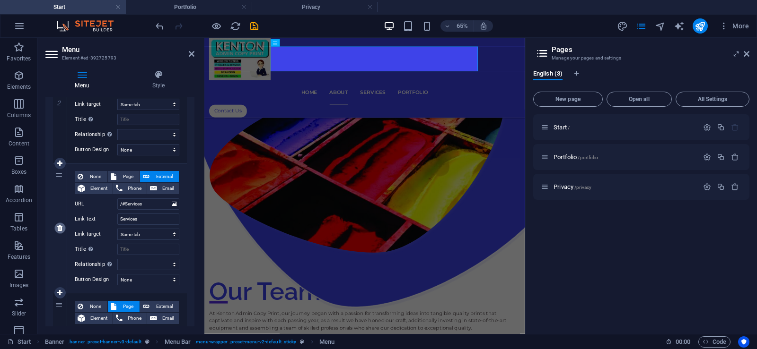
select select
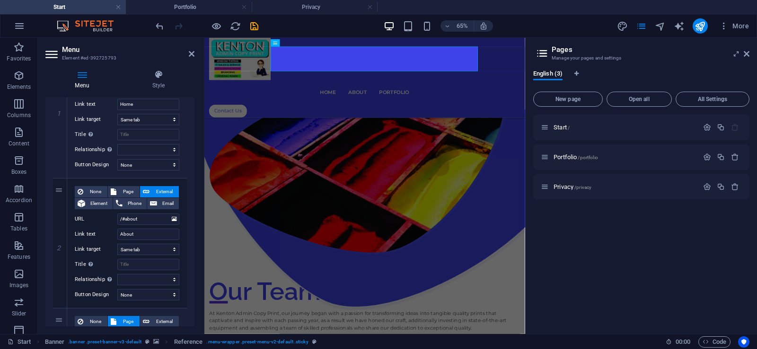
scroll to position [135, 0]
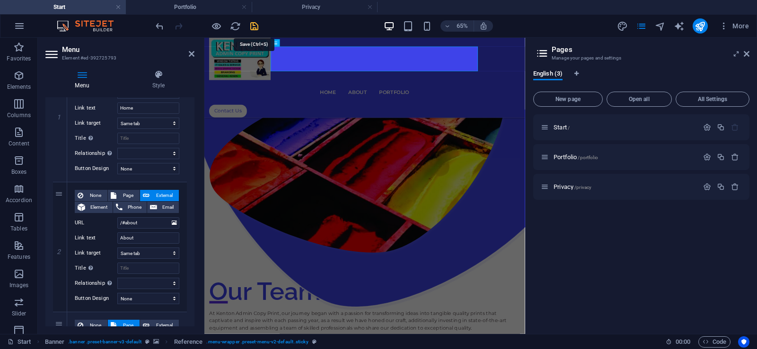
drag, startPoint x: 255, startPoint y: 27, endPoint x: 313, endPoint y: 33, distance: 58.0
click at [255, 27] on icon "save" at bounding box center [254, 26] width 11 height 11
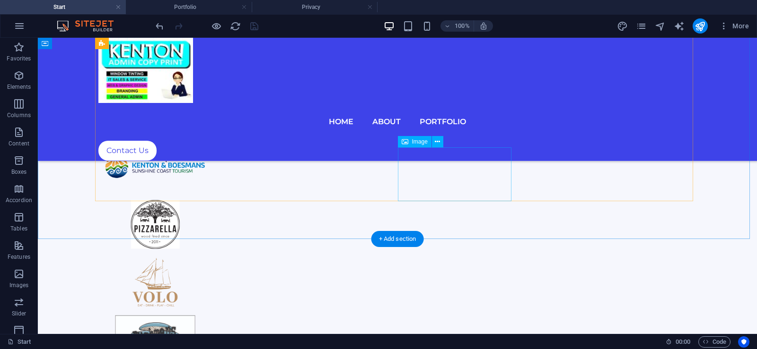
scroll to position [193, 0]
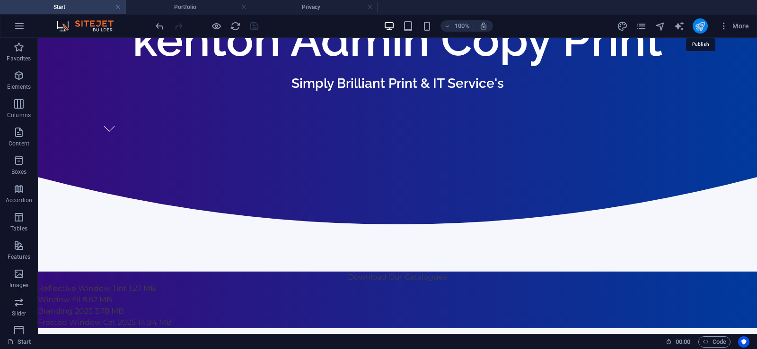
click at [699, 26] on icon "publish" at bounding box center [699, 26] width 11 height 11
click at [701, 25] on icon "publish" at bounding box center [699, 26] width 11 height 11
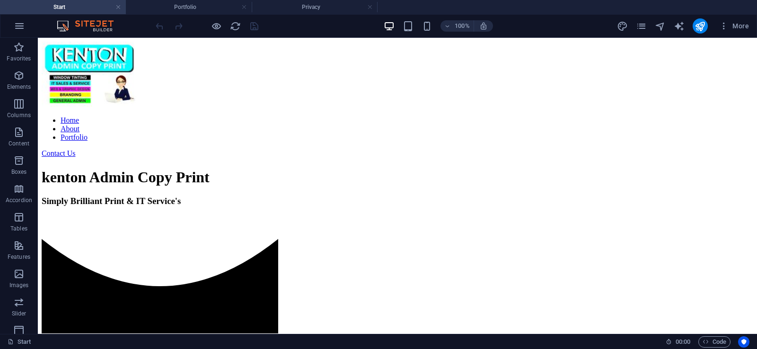
scroll to position [0, 0]
click at [696, 27] on icon "publish" at bounding box center [699, 26] width 11 height 11
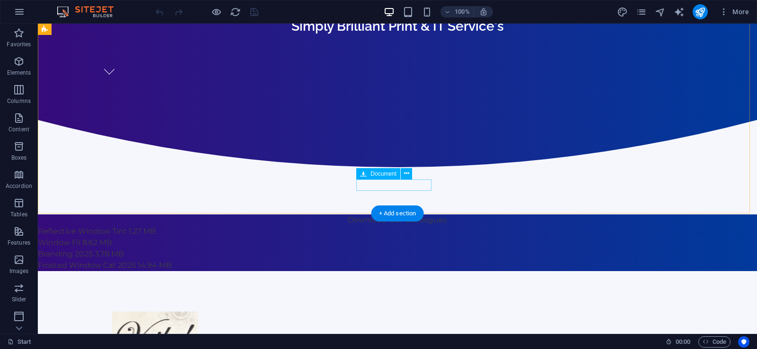
click at [378, 237] on div "Window Fil 8.62 MB" at bounding box center [397, 242] width 719 height 11
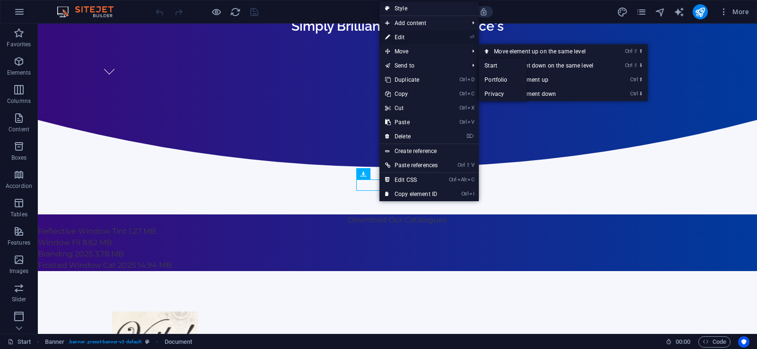
click at [403, 38] on link "⏎ Edit" at bounding box center [411, 37] width 64 height 14
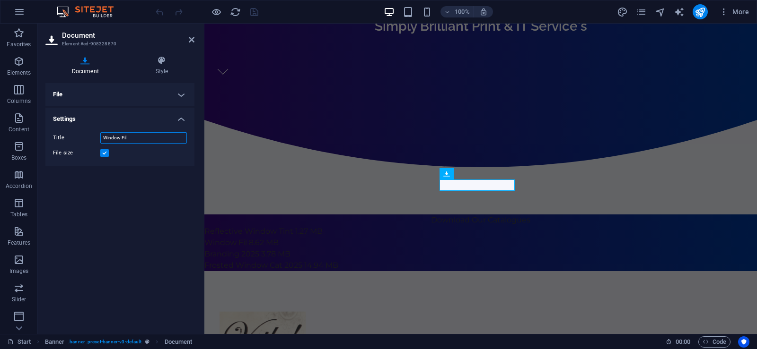
click at [143, 140] on input "Window Fil" at bounding box center [143, 137] width 87 height 11
type input "Window Film Cat 2025"
click at [254, 14] on icon "save" at bounding box center [254, 12] width 11 height 11
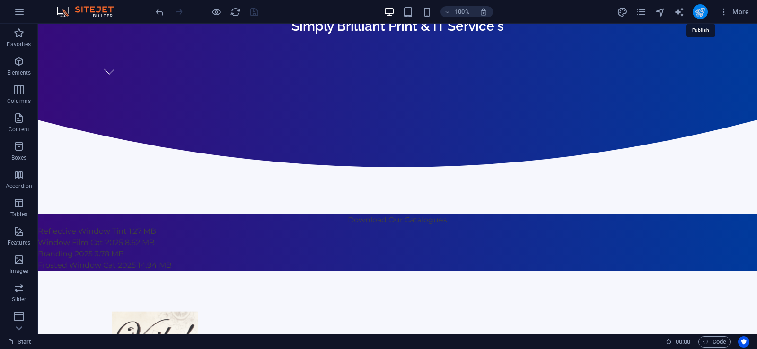
click at [699, 12] on icon "publish" at bounding box center [699, 12] width 11 height 11
